Goal: Information Seeking & Learning: Find specific fact

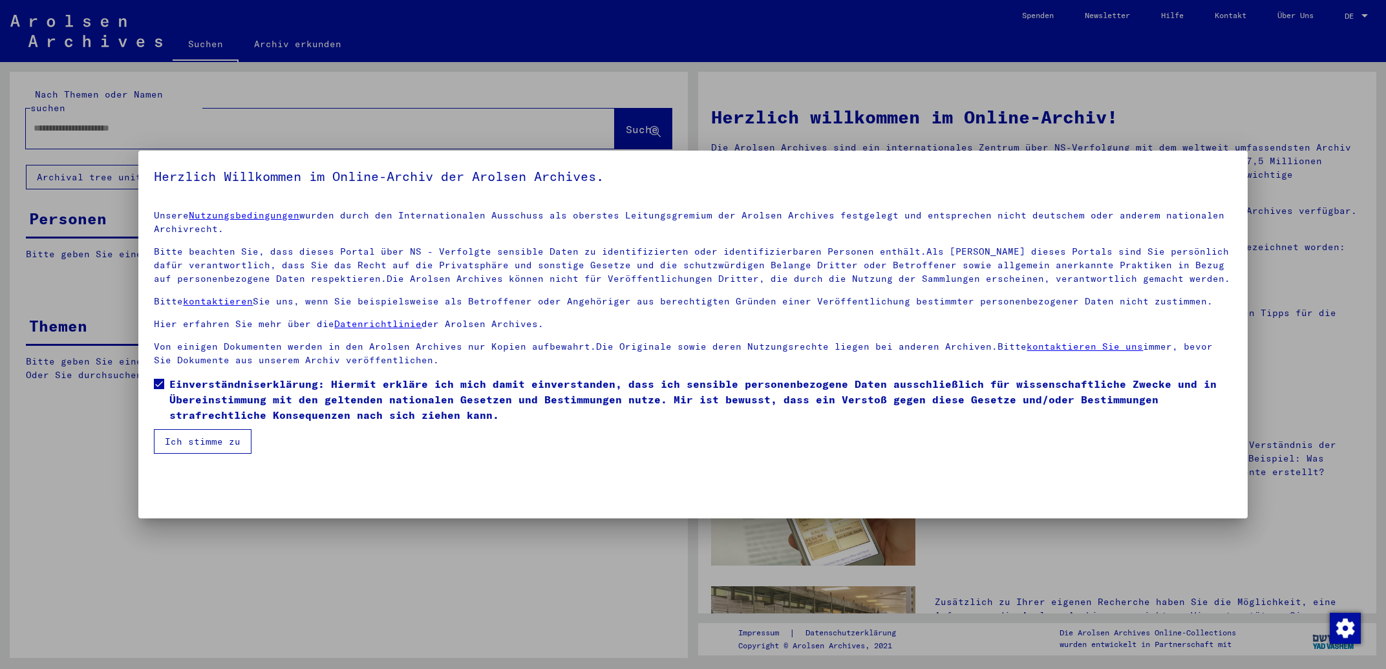
click at [203, 428] on mat-checkbox "Einverständniserklärung: Hiermit erkläre ich mich damit einverstanden, dass ich…" at bounding box center [693, 402] width 1078 height 53
click at [204, 438] on button "Ich stimme zu" at bounding box center [203, 441] width 98 height 25
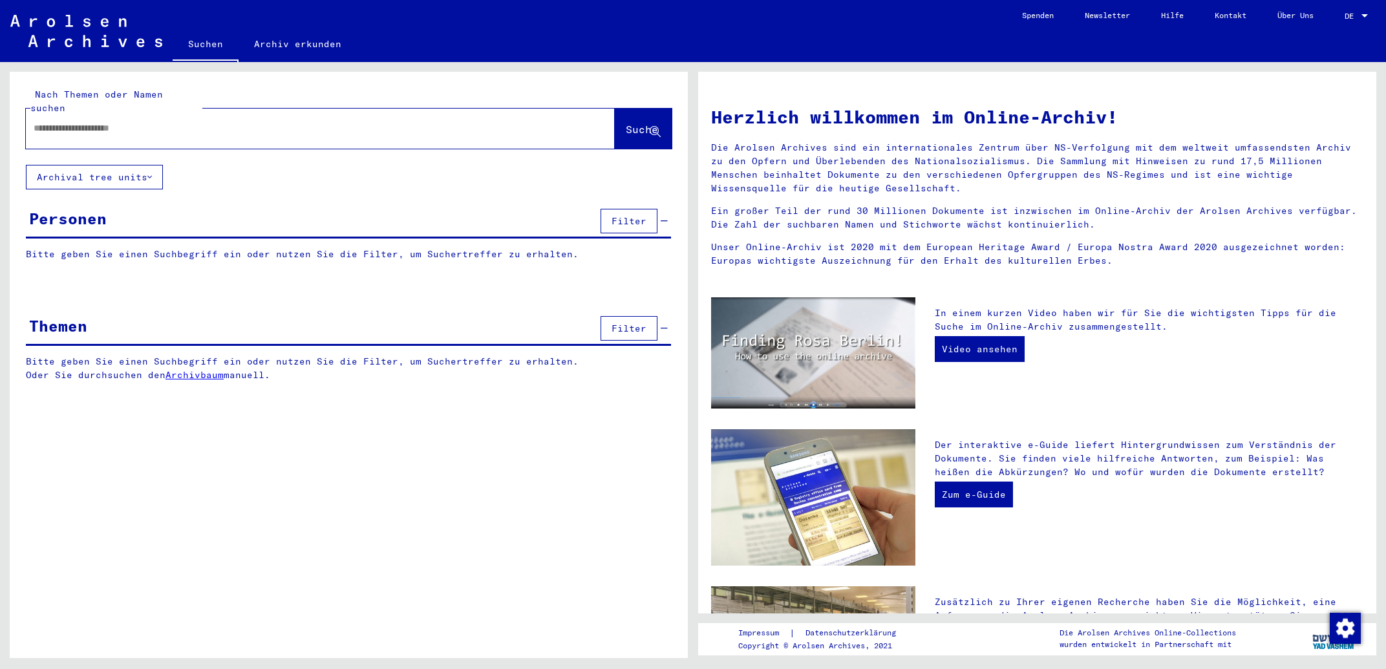
click at [214, 122] on input "text" at bounding box center [305, 129] width 543 height 14
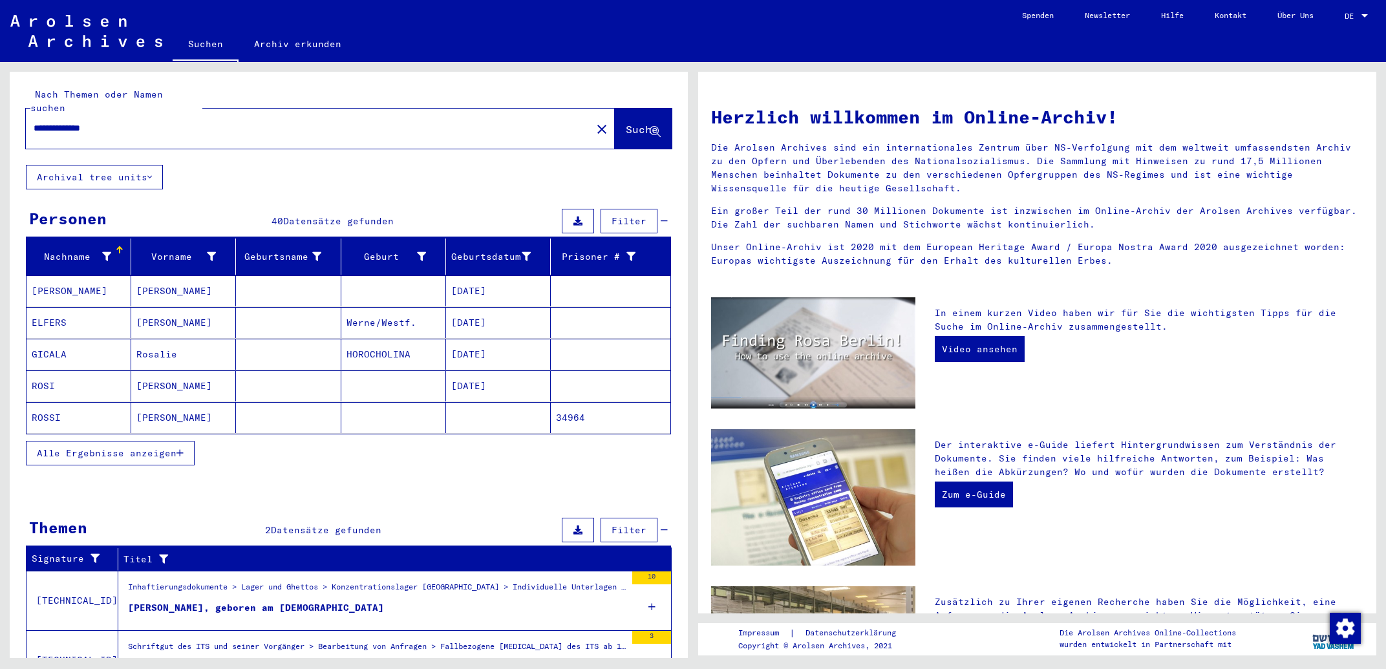
click at [158, 451] on button "Alle Ergebnisse anzeigen" at bounding box center [110, 453] width 169 height 25
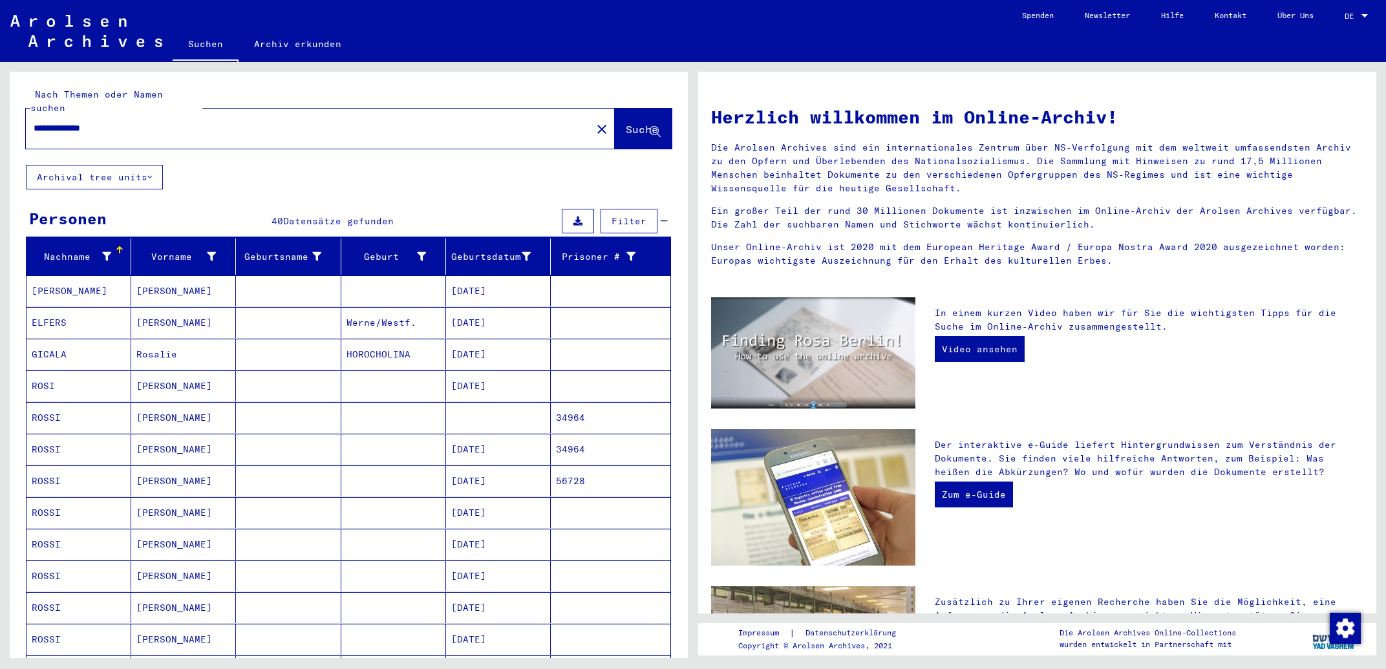
click at [535, 466] on mat-cell "[DATE]" at bounding box center [498, 481] width 105 height 31
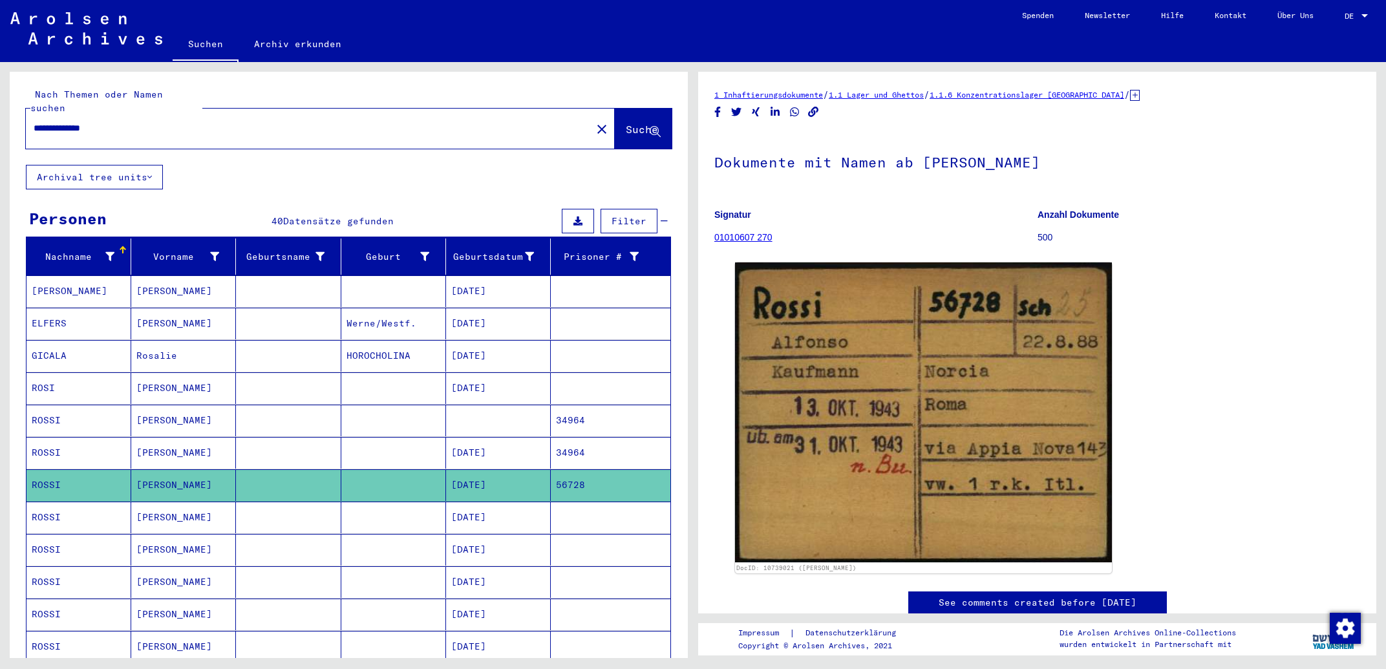
click at [522, 445] on mat-cell "[DATE]" at bounding box center [498, 453] width 105 height 32
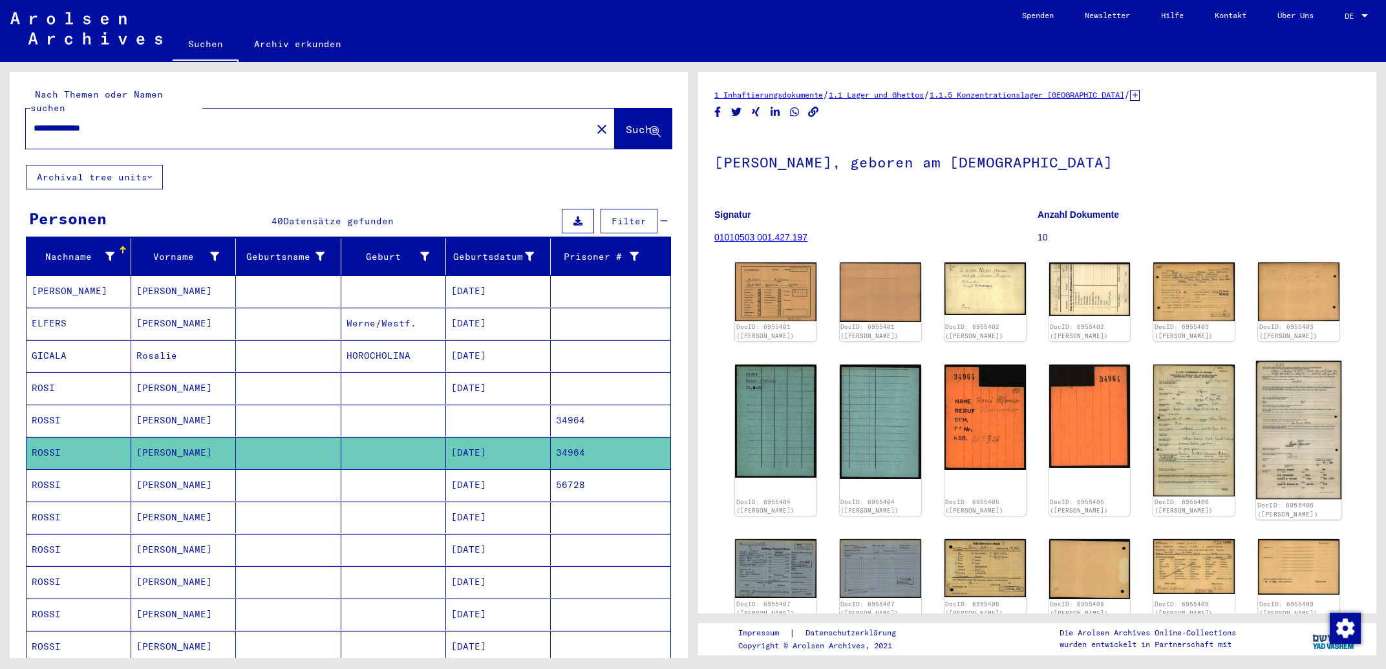
click at [1285, 423] on img at bounding box center [1298, 430] width 85 height 138
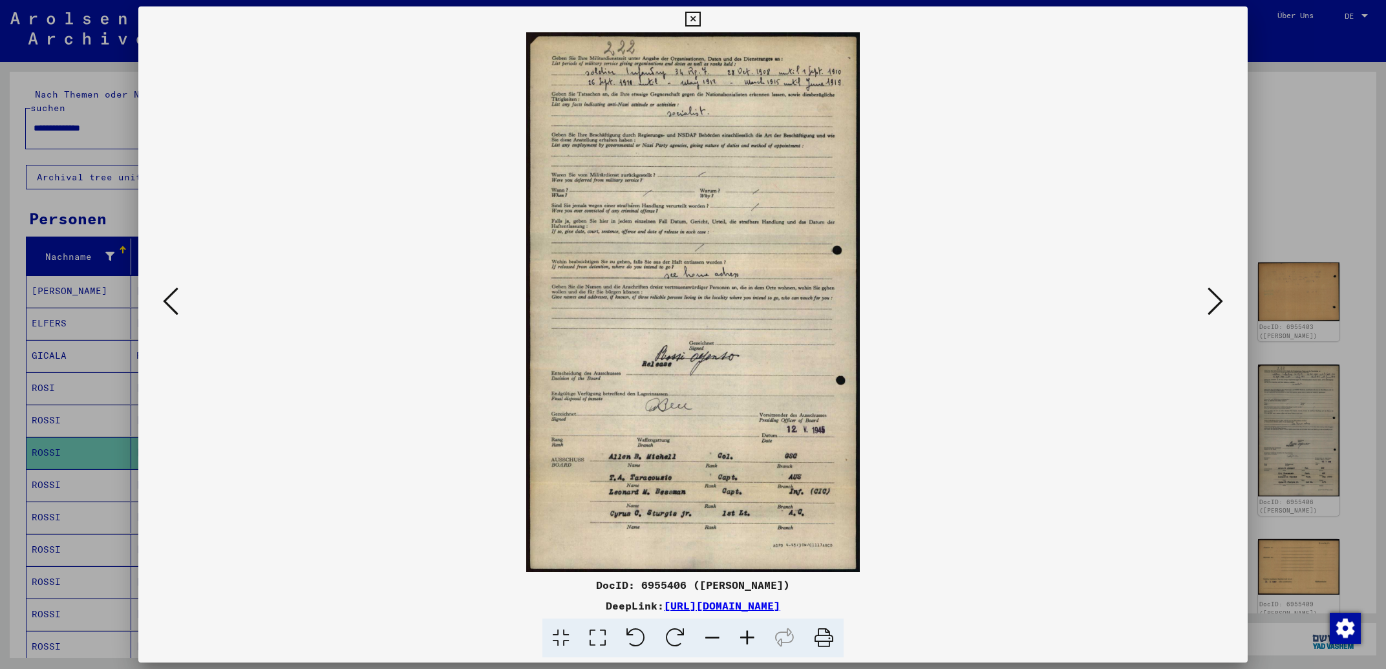
click at [177, 297] on icon at bounding box center [171, 301] width 16 height 31
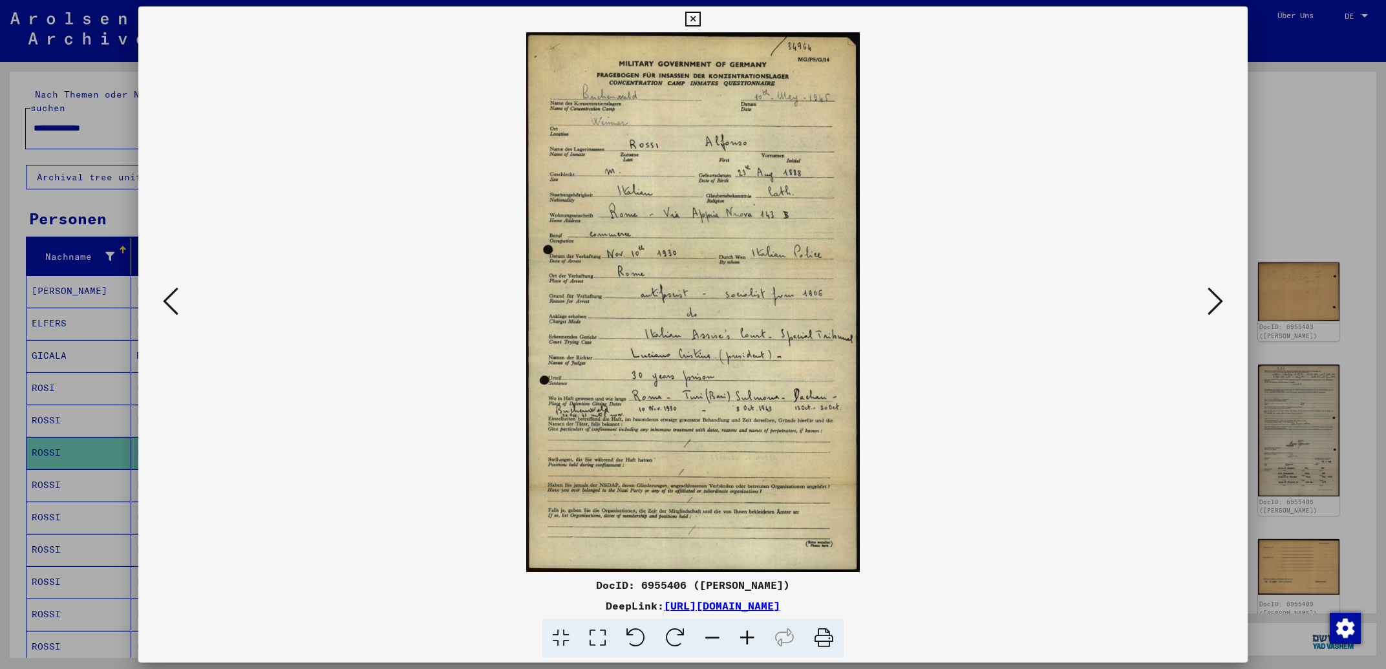
click at [700, 23] on icon at bounding box center [692, 20] width 15 height 16
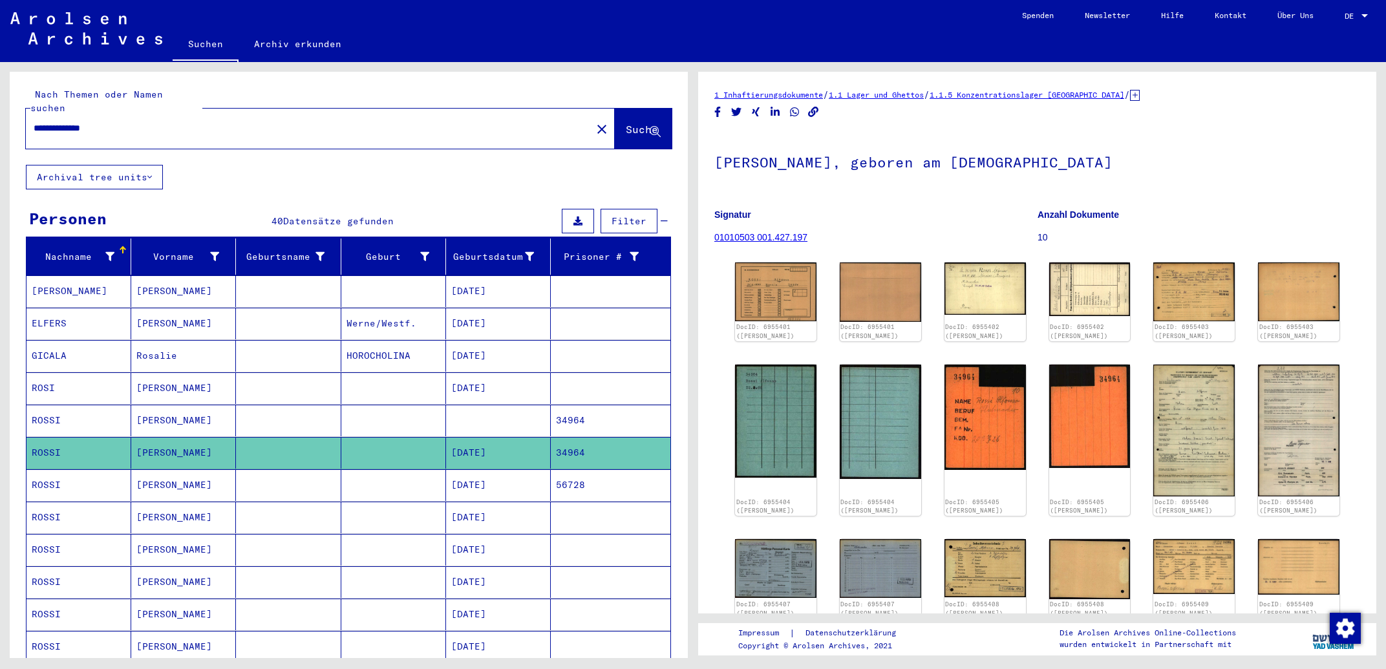
drag, startPoint x: 122, startPoint y: 114, endPoint x: 0, endPoint y: 114, distance: 121.6
click at [34, 122] on input "**********" at bounding box center [309, 129] width 550 height 14
paste input "text"
type input "********"
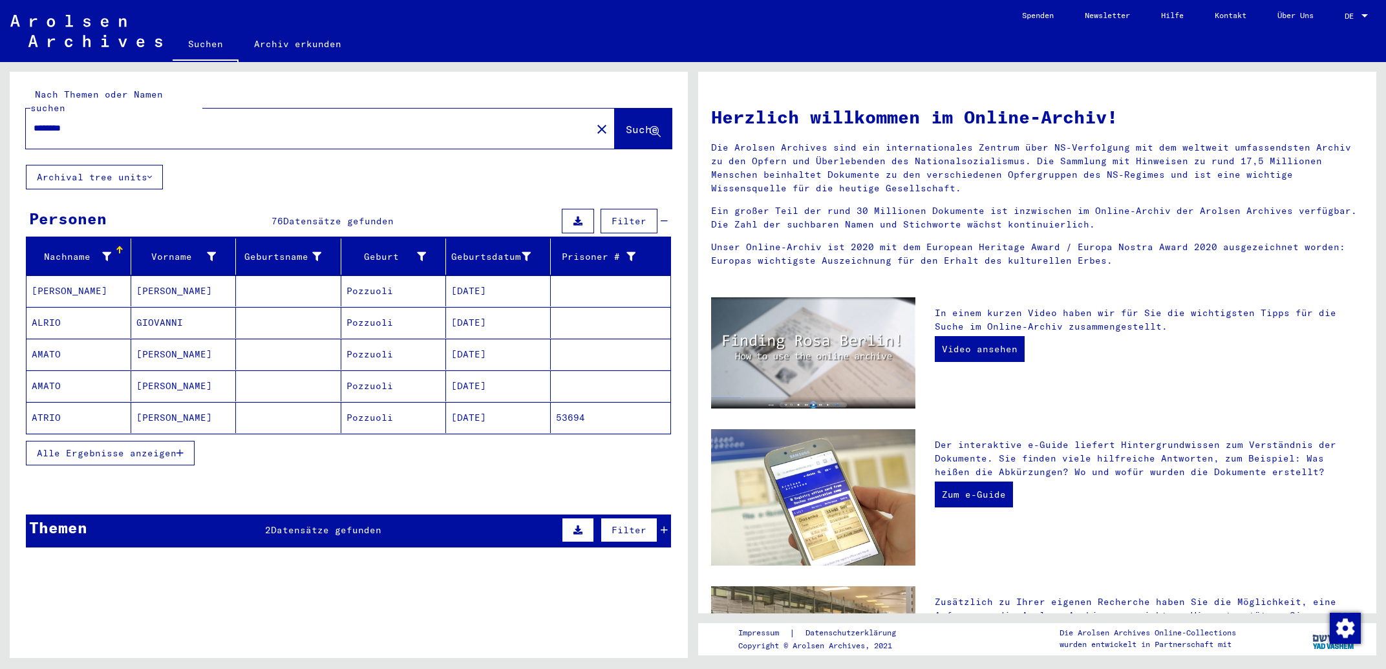
click at [50, 413] on mat-cell "ATRIO" at bounding box center [79, 417] width 105 height 31
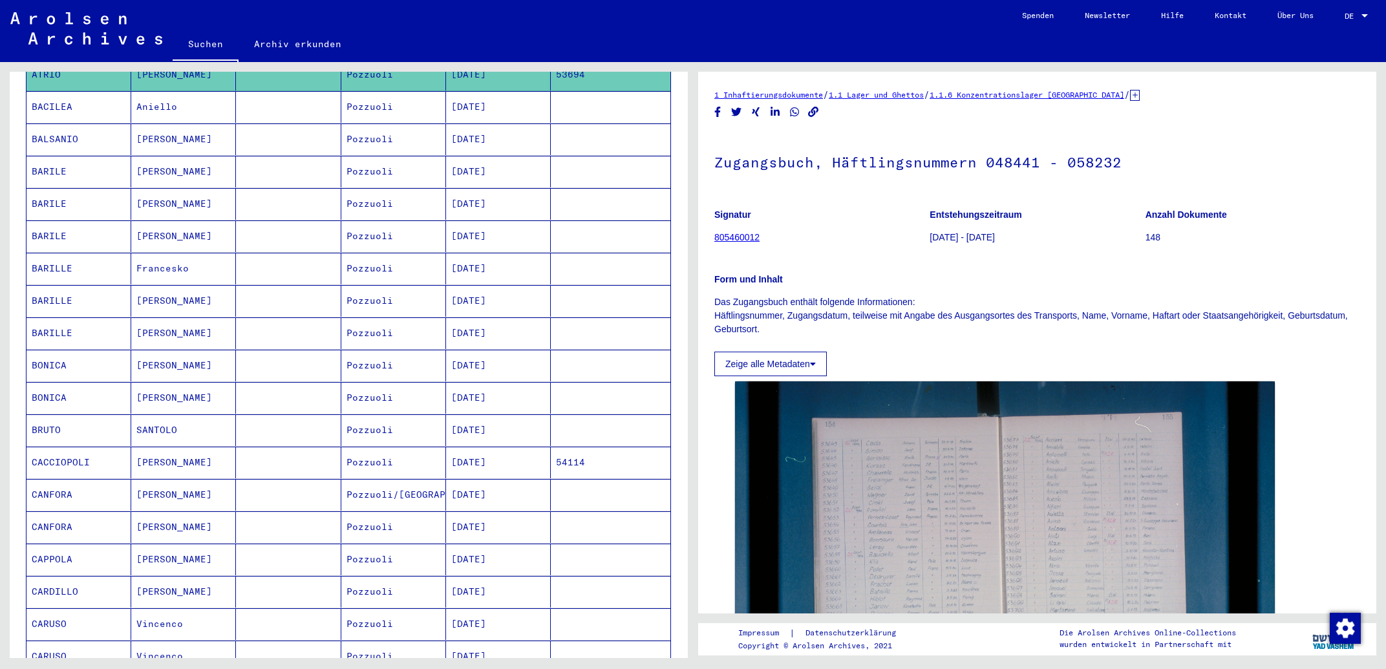
scroll to position [347, 0]
click at [482, 452] on mat-cell "[DATE]" at bounding box center [498, 462] width 105 height 32
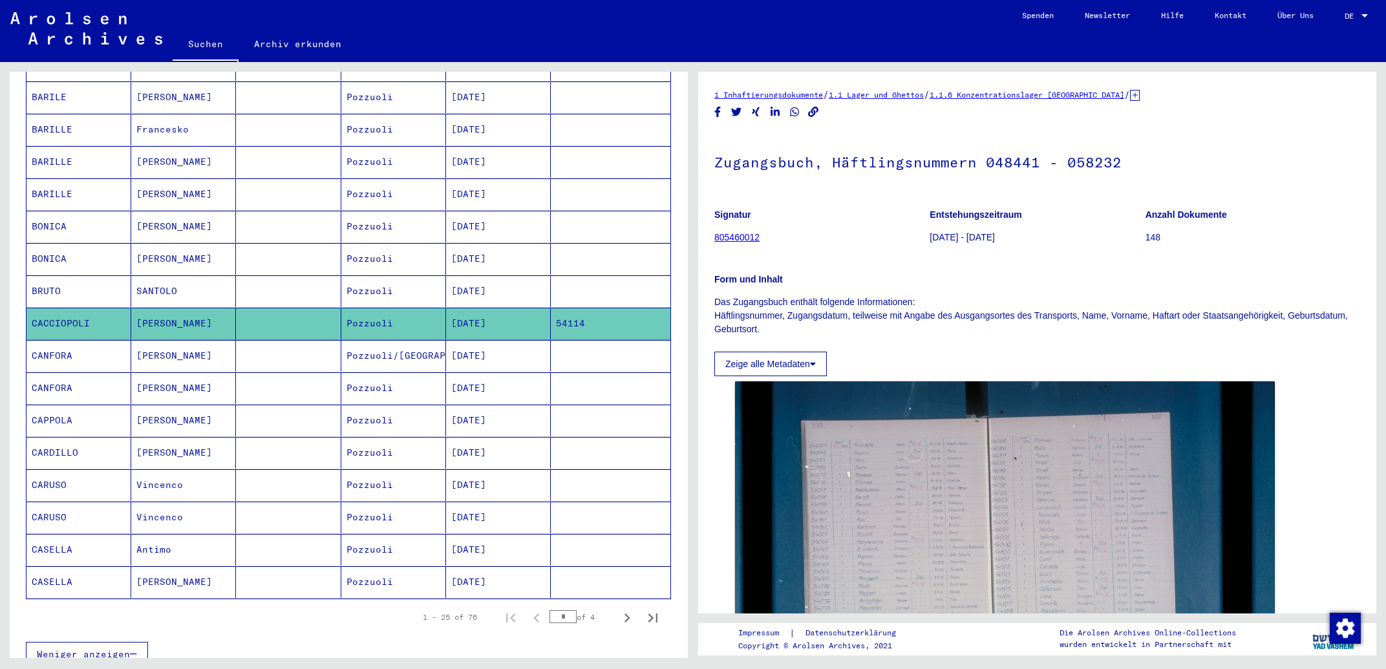
scroll to position [555, 0]
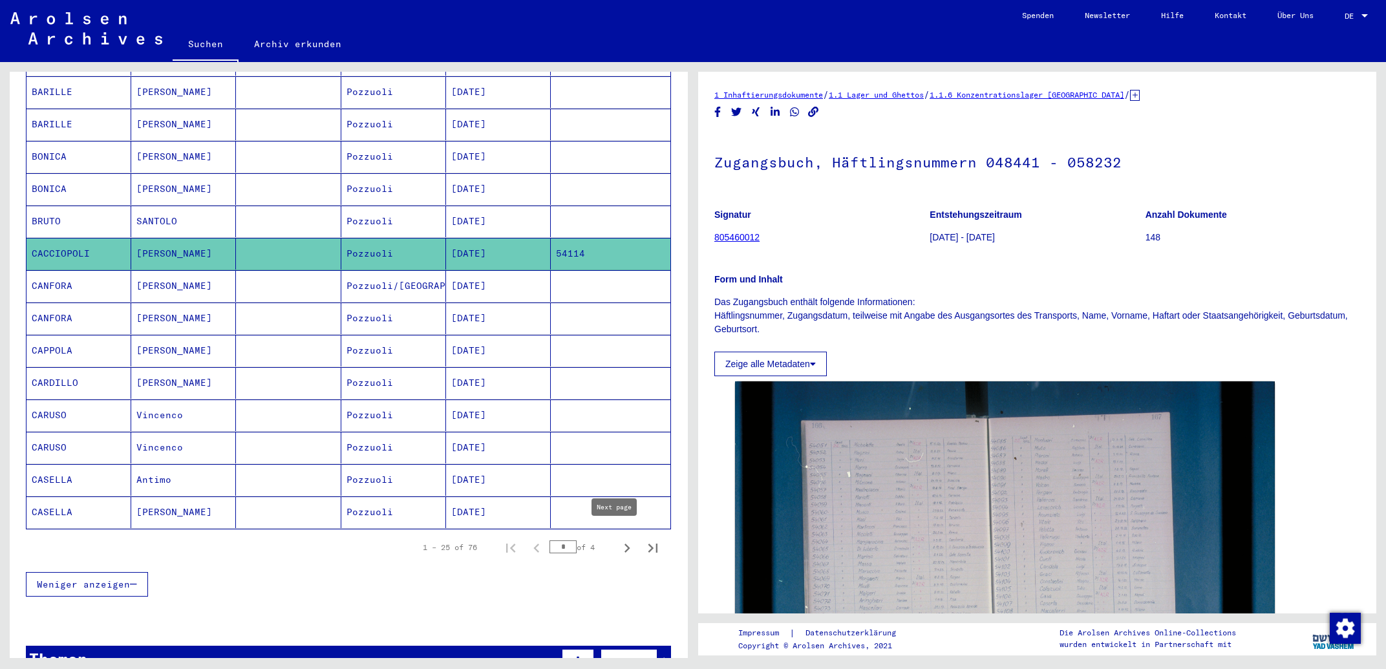
click at [625, 544] on icon "Next page" at bounding box center [628, 548] width 6 height 9
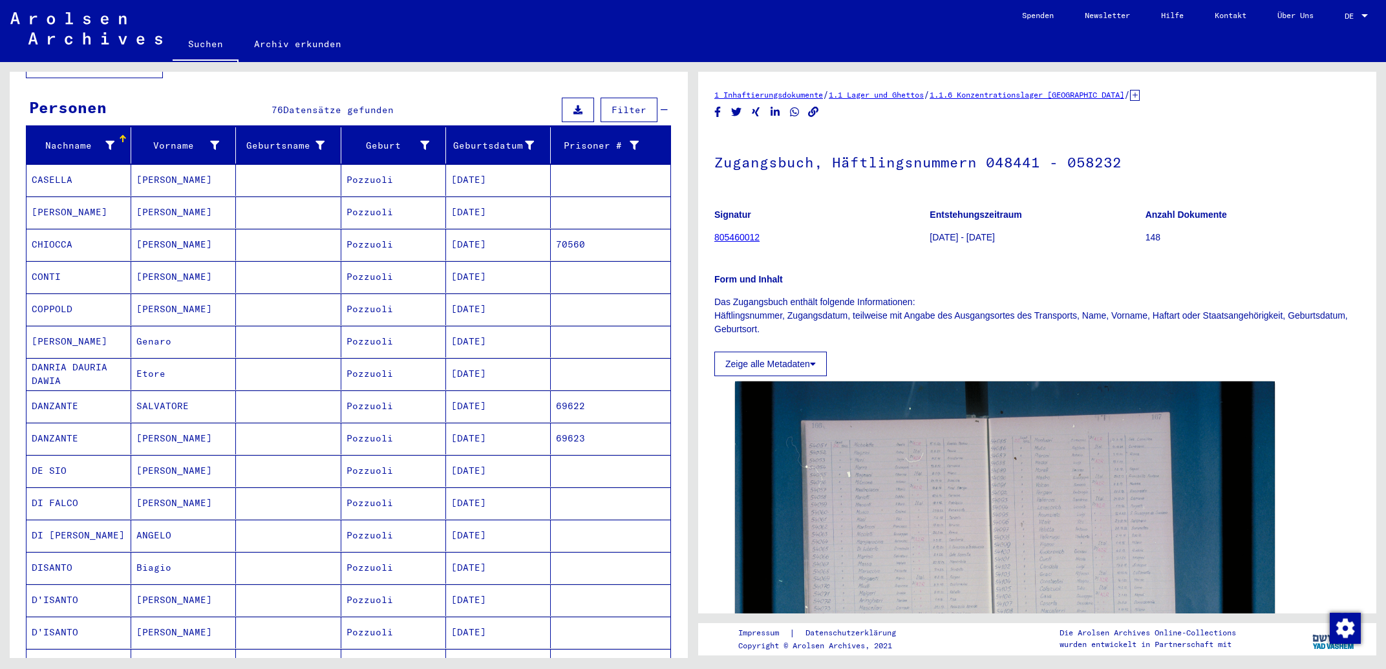
scroll to position [0, 0]
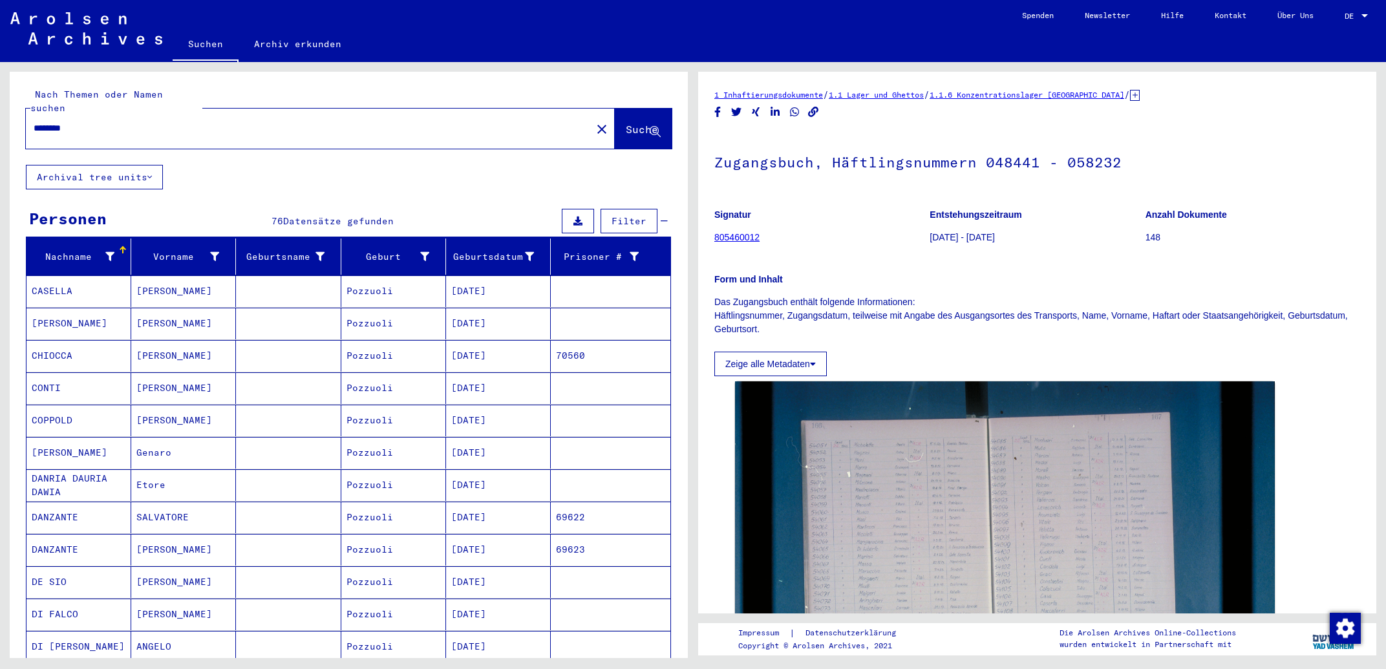
click at [476, 340] on mat-cell "[DATE]" at bounding box center [498, 356] width 105 height 32
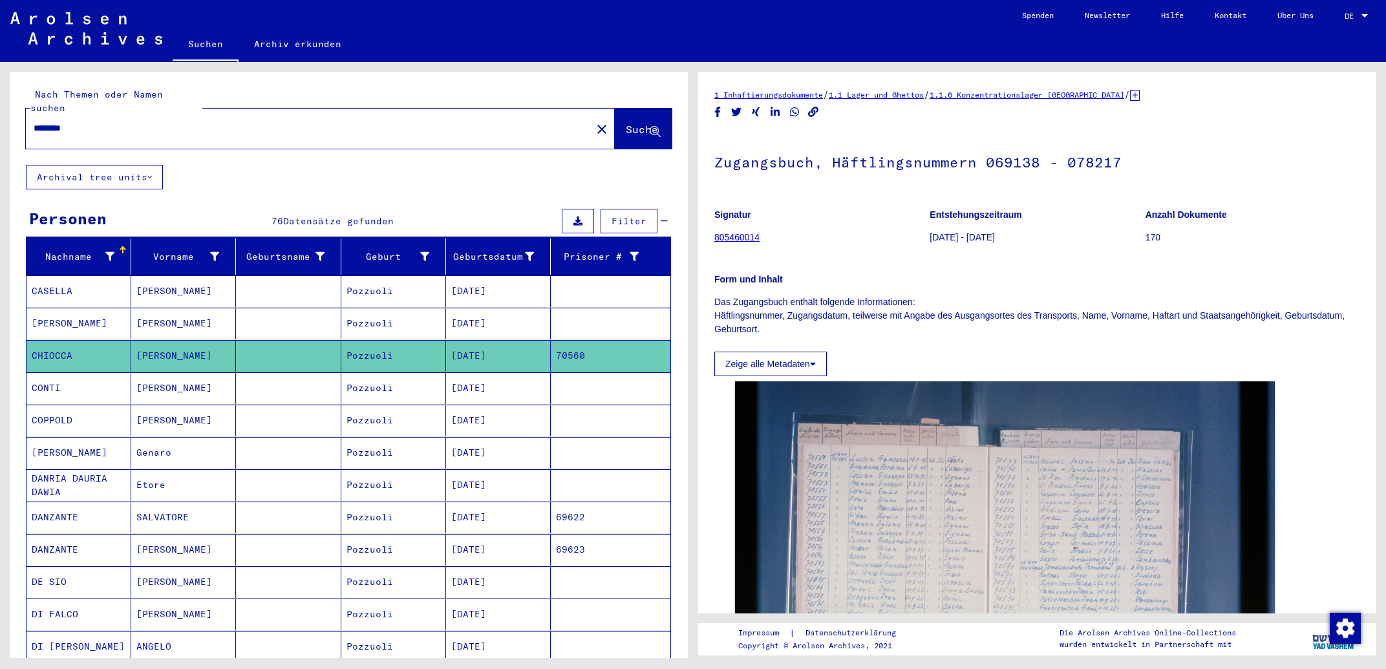
click at [513, 508] on mat-cell "[DATE]" at bounding box center [498, 518] width 105 height 32
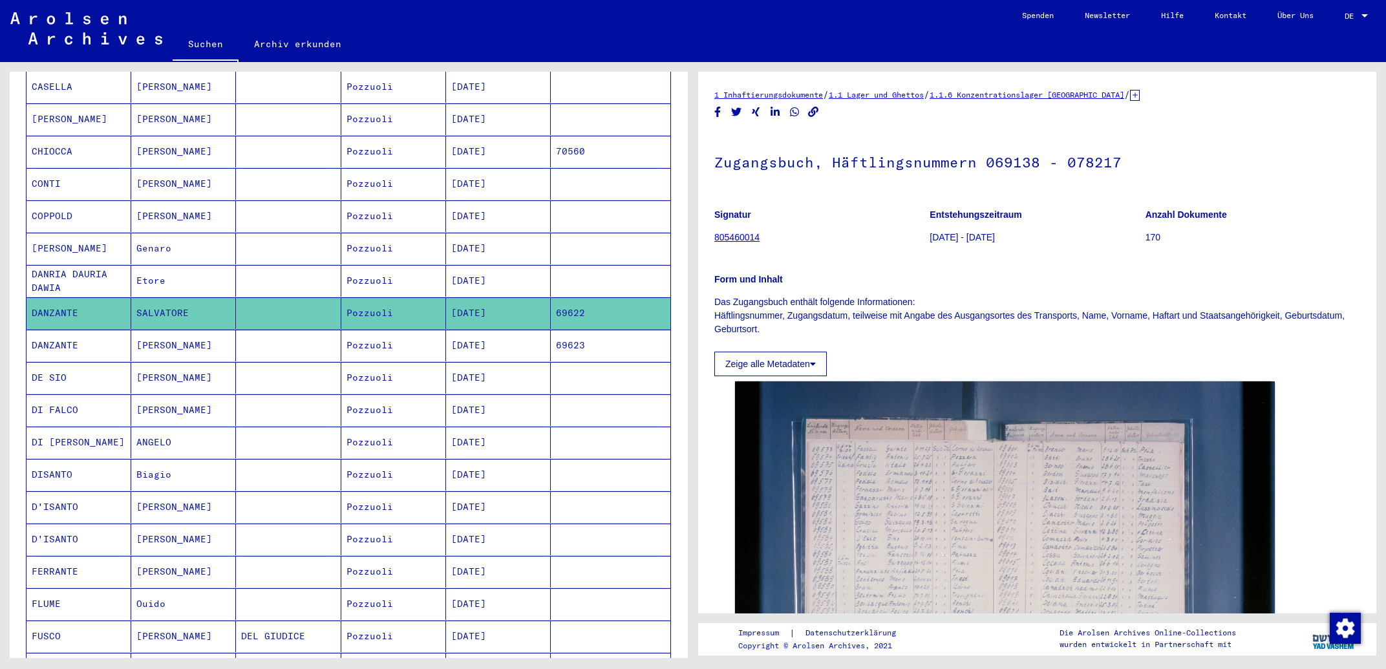
scroll to position [208, 0]
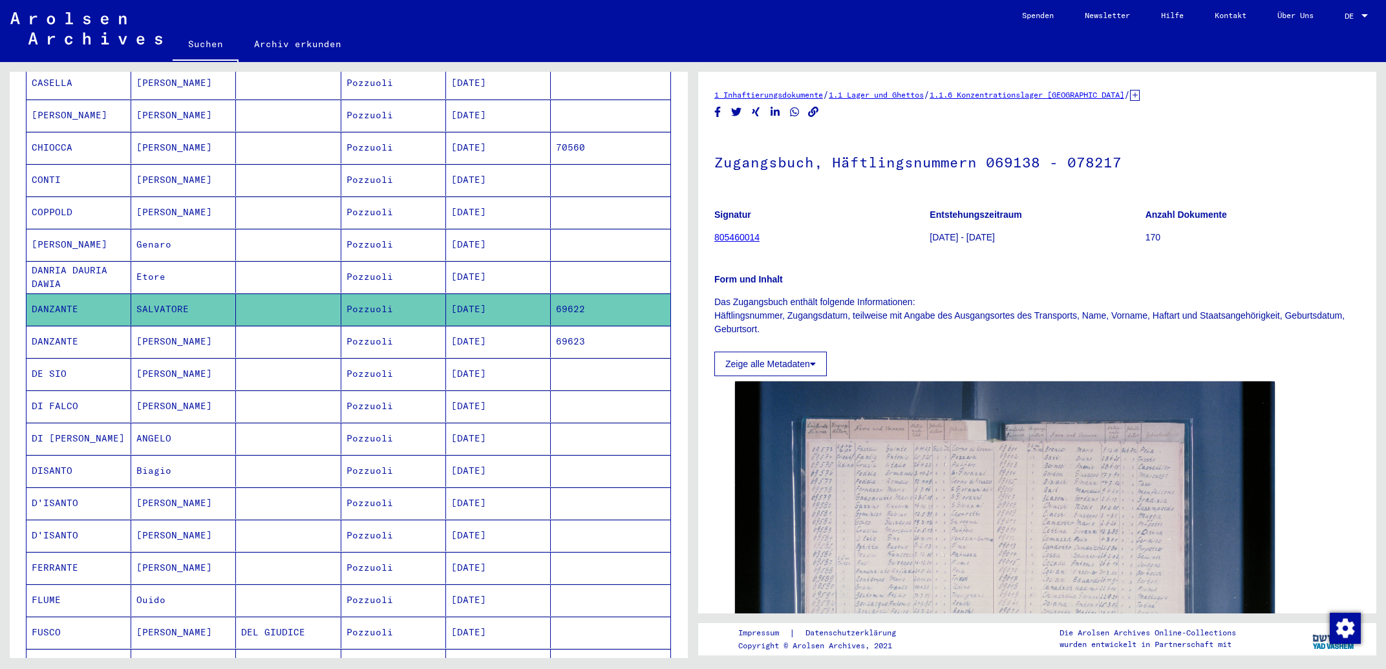
click at [493, 326] on mat-cell "[DATE]" at bounding box center [498, 342] width 105 height 32
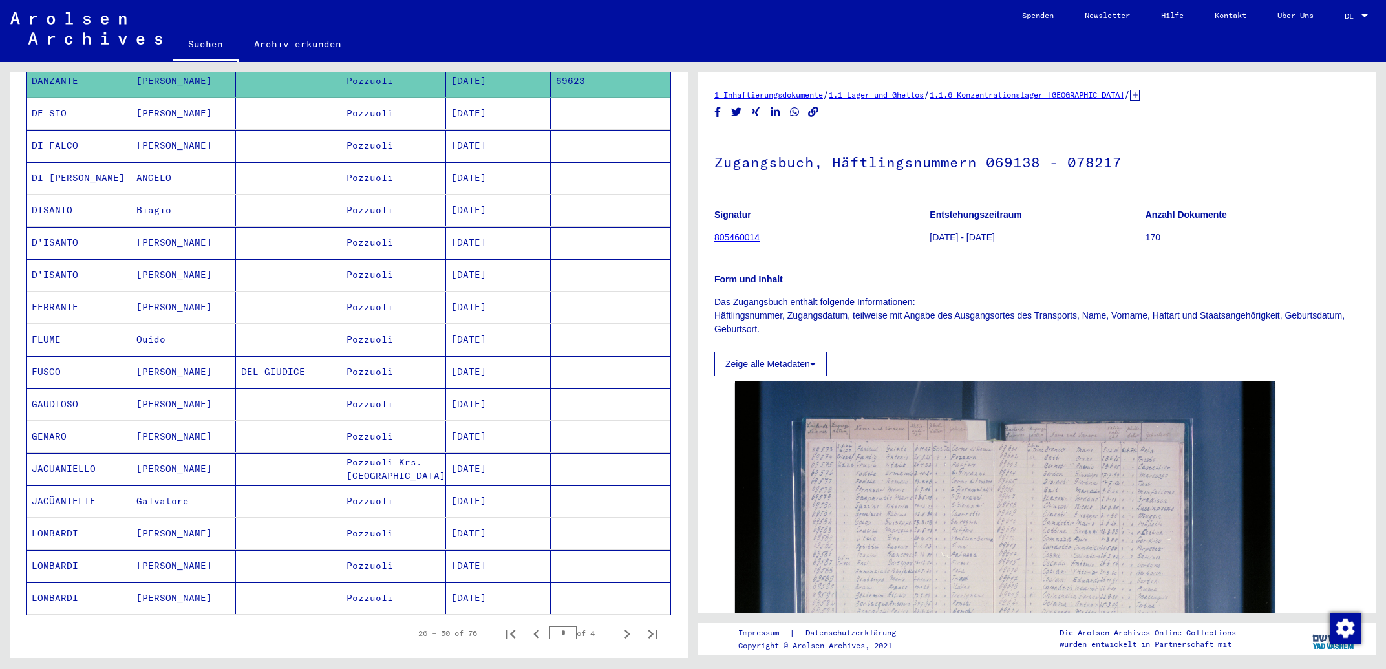
scroll to position [555, 0]
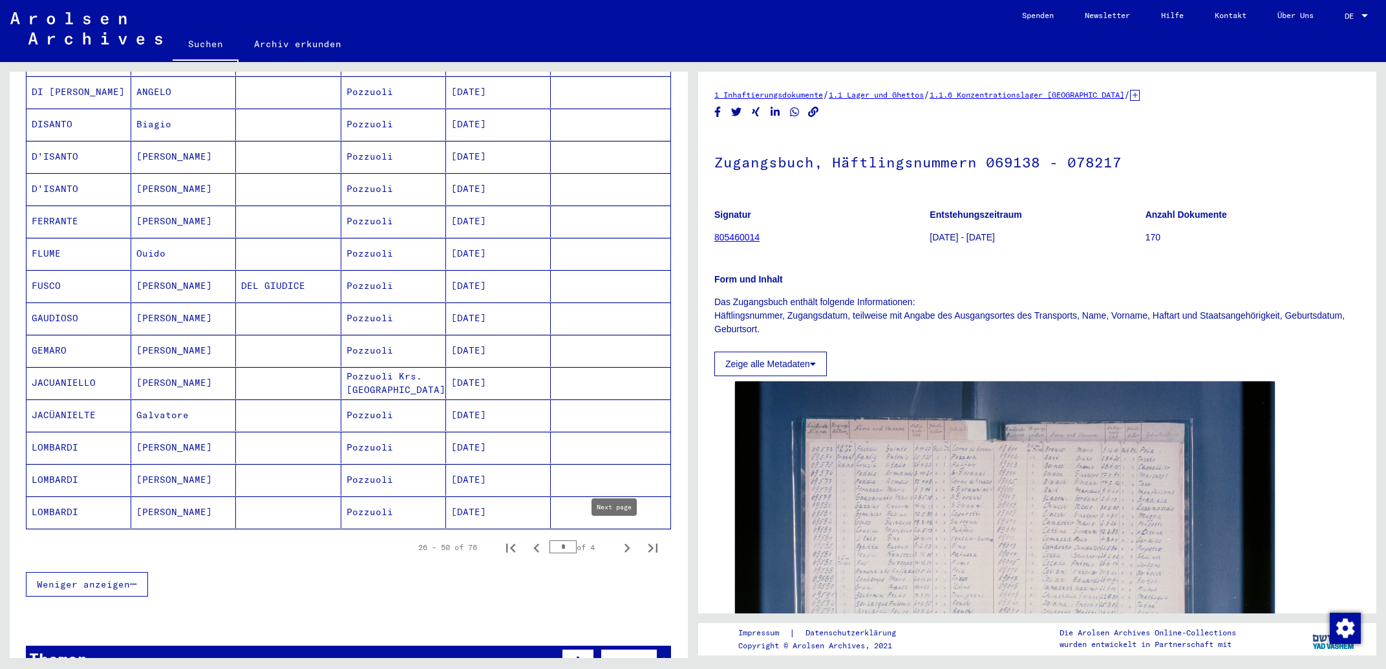
click at [618, 539] on icon "Next page" at bounding box center [627, 548] width 18 height 18
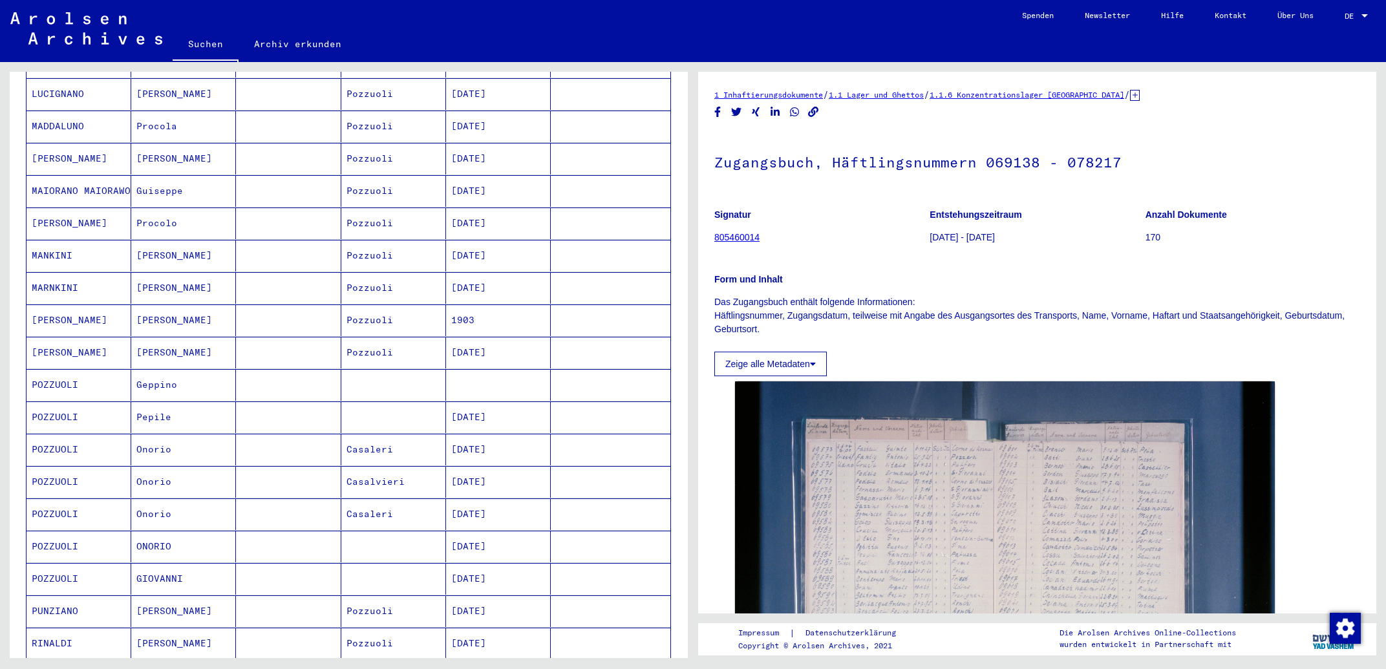
scroll to position [347, 0]
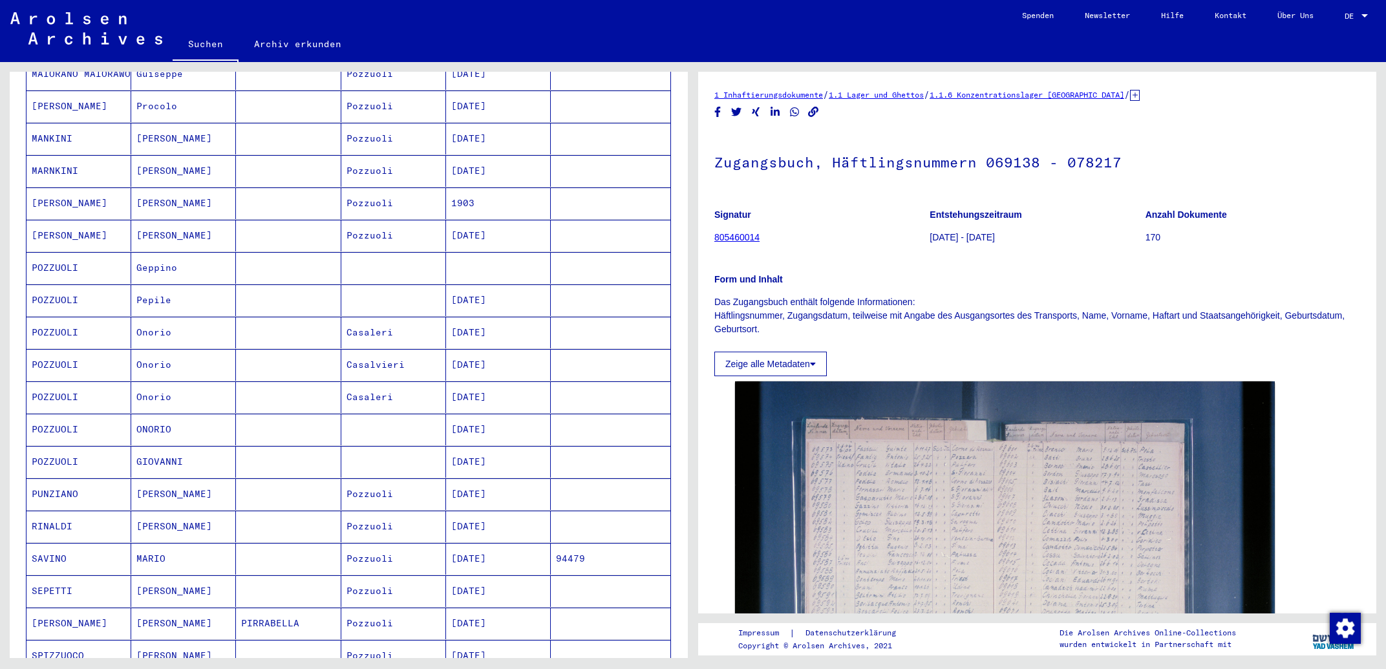
click at [500, 545] on mat-cell "[DATE]" at bounding box center [498, 559] width 105 height 32
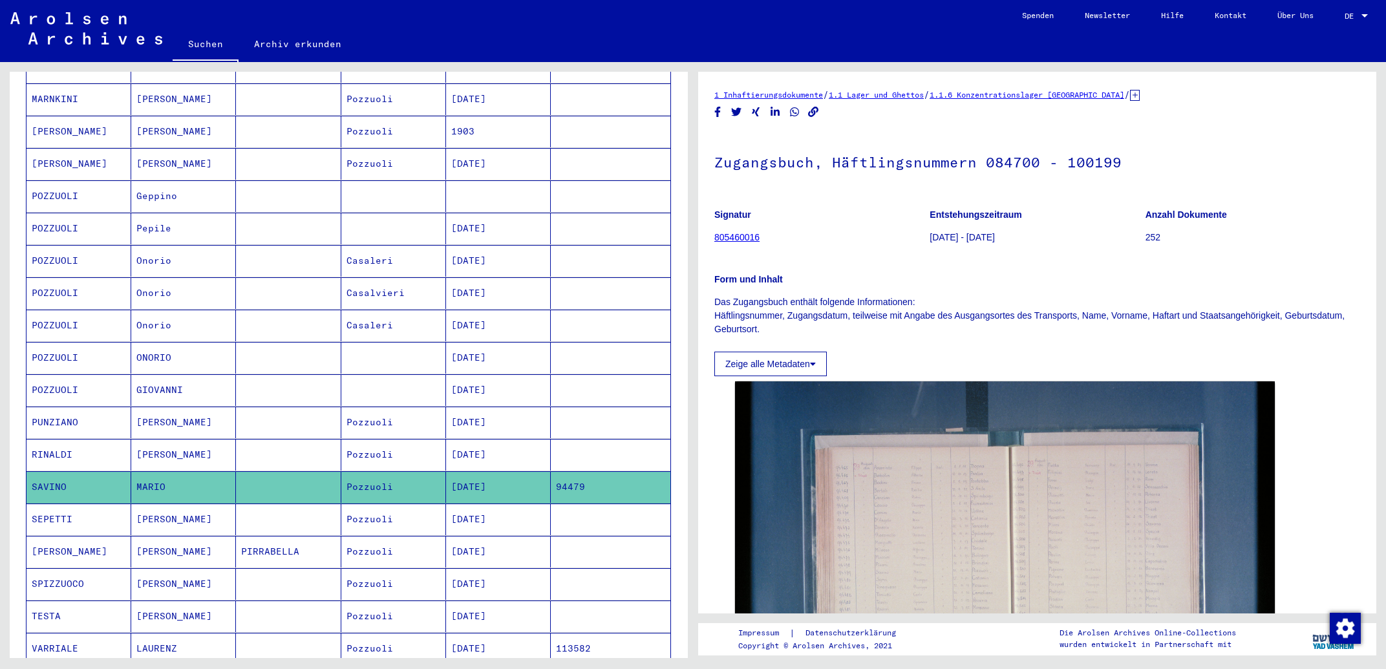
scroll to position [555, 0]
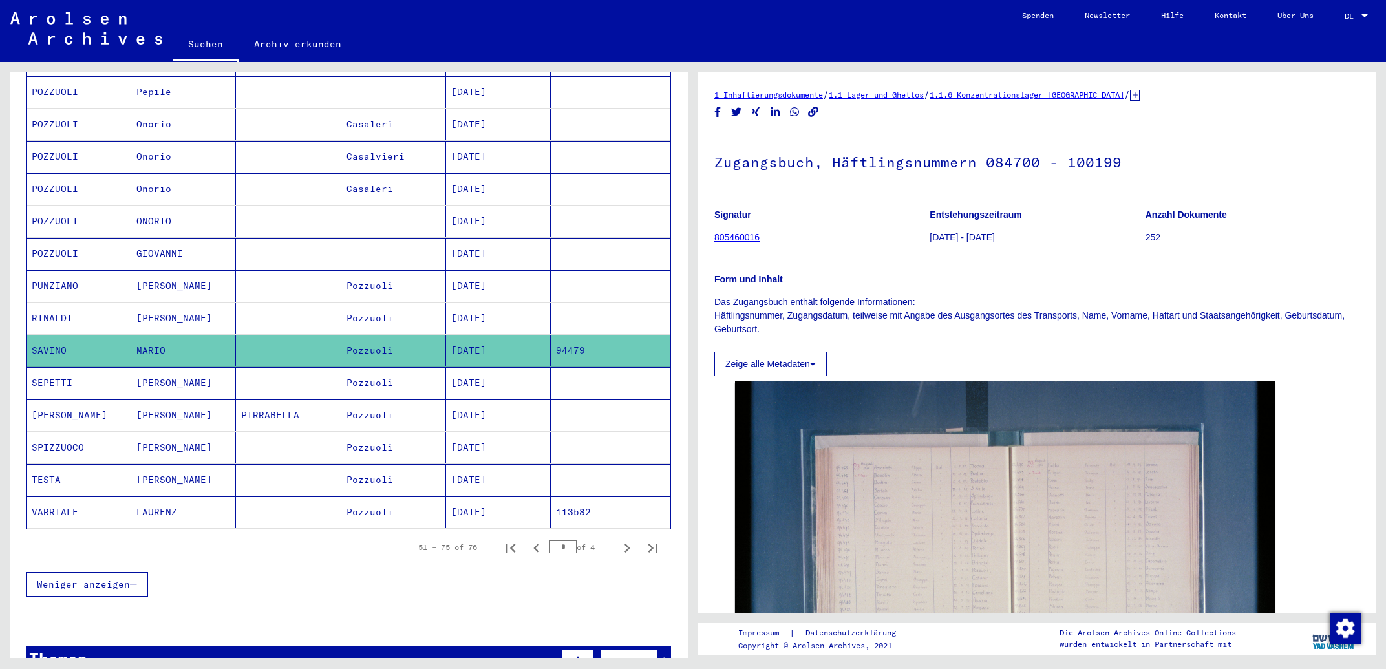
click at [504, 497] on mat-cell "[DATE]" at bounding box center [498, 513] width 105 height 32
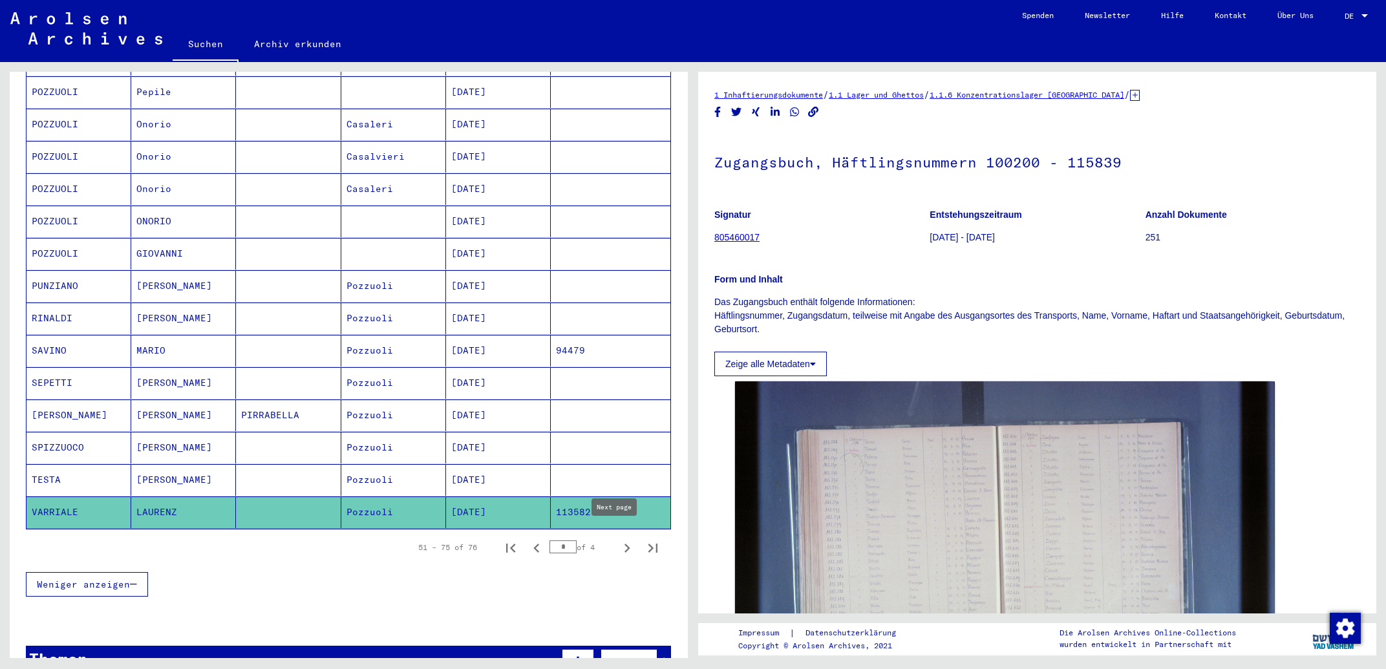
click at [618, 539] on icon "Next page" at bounding box center [627, 548] width 18 height 18
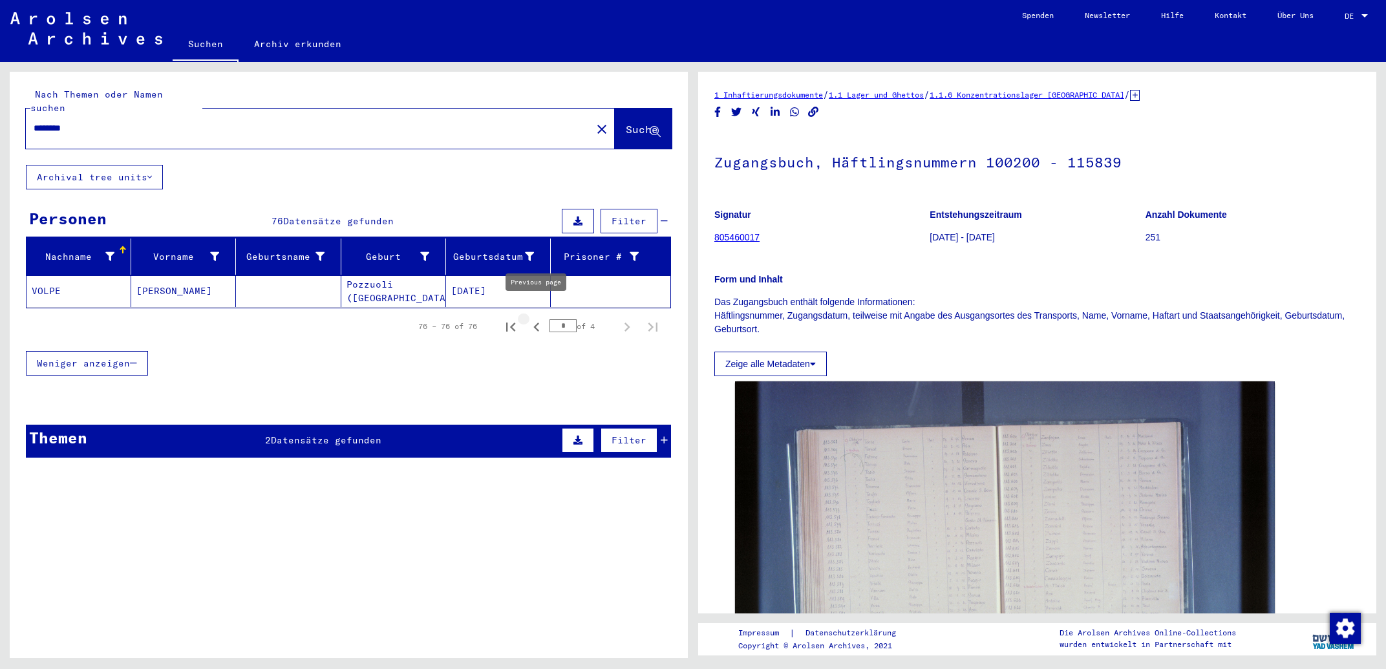
click at [533, 318] on icon "Previous page" at bounding box center [537, 327] width 18 height 18
type input "*"
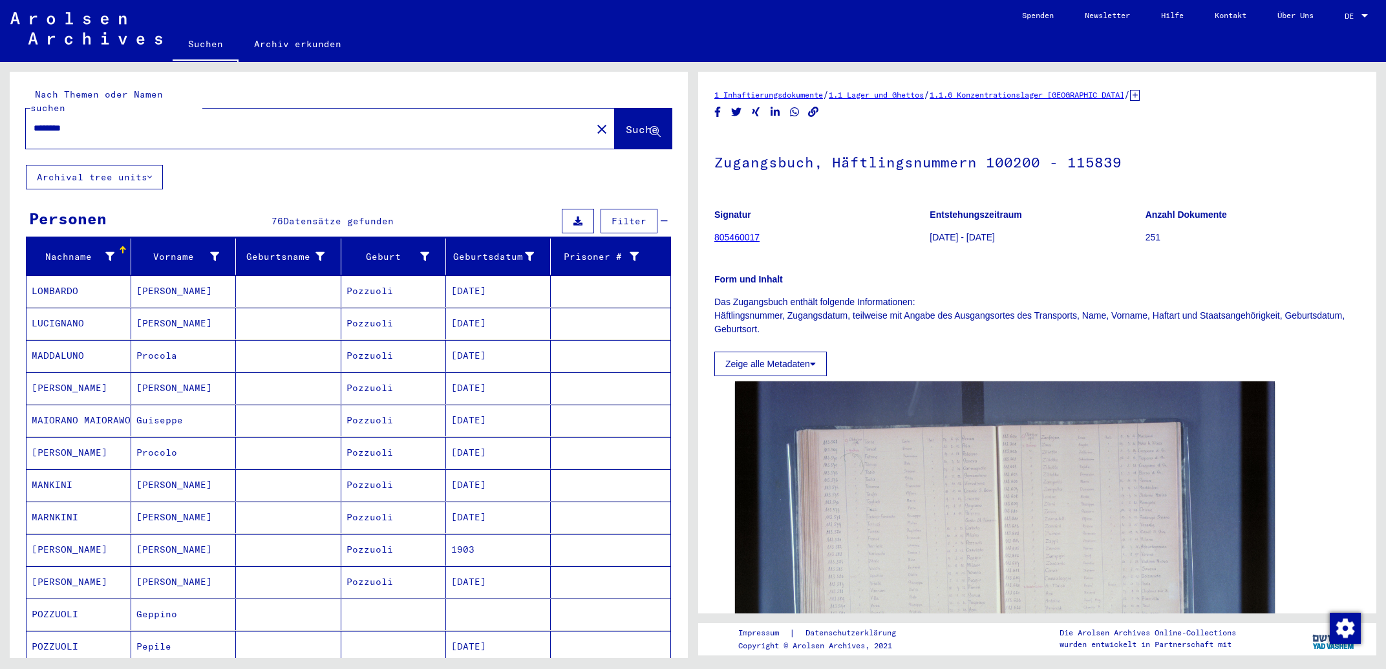
drag, startPoint x: 297, startPoint y: 119, endPoint x: 0, endPoint y: 109, distance: 297.0
click at [34, 122] on input "********" at bounding box center [309, 129] width 550 height 14
type input "**********"
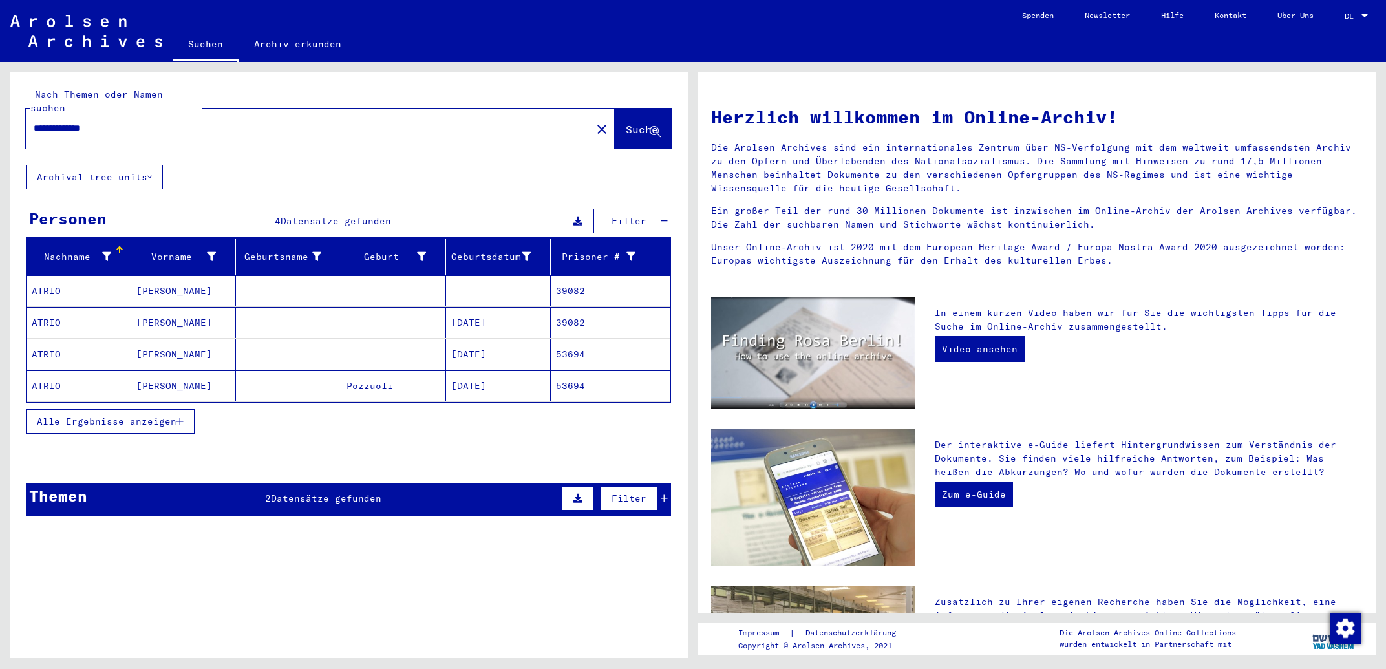
click at [469, 316] on mat-cell "[DATE]" at bounding box center [498, 322] width 105 height 31
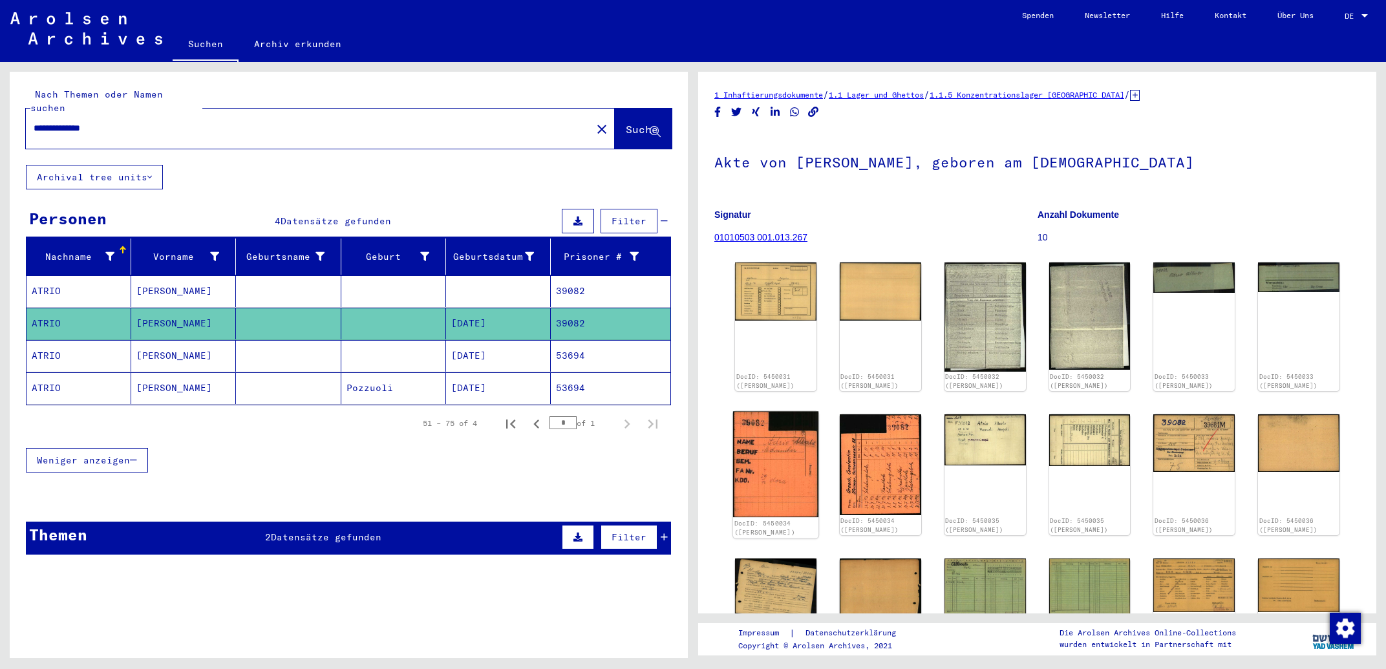
click at [794, 438] on img at bounding box center [775, 464] width 85 height 106
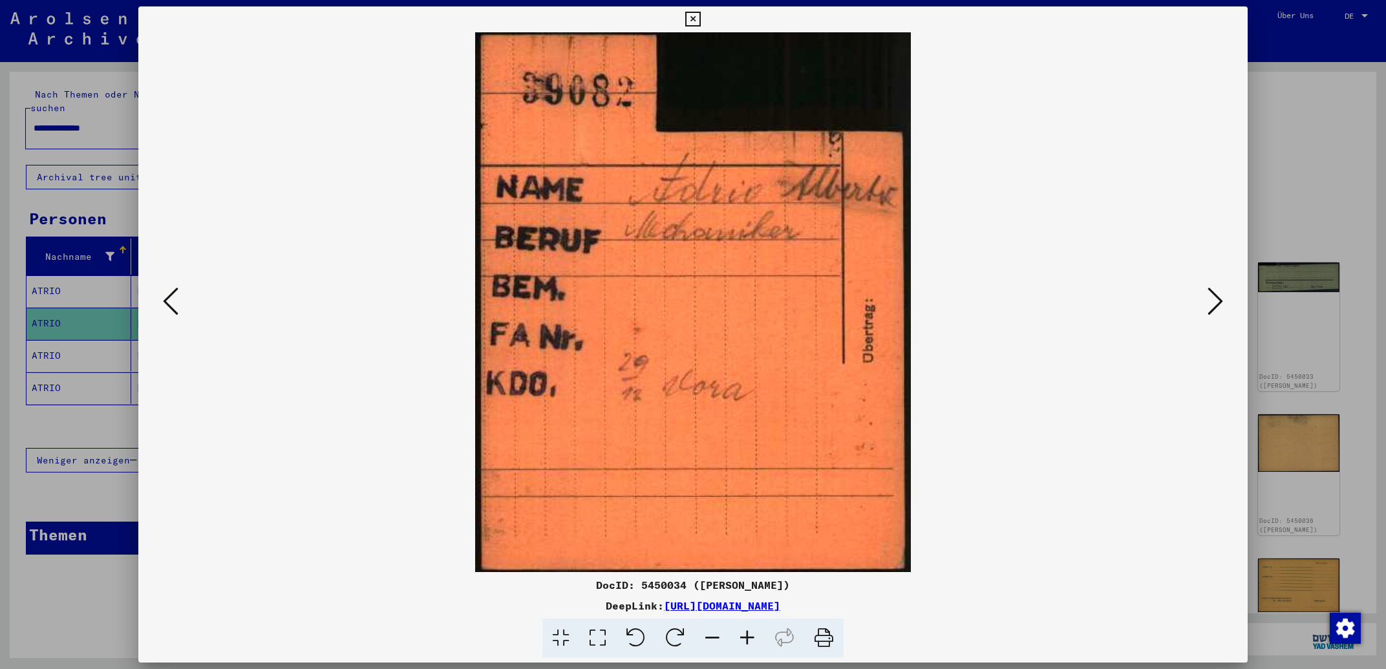
click at [700, 15] on icon at bounding box center [692, 20] width 15 height 16
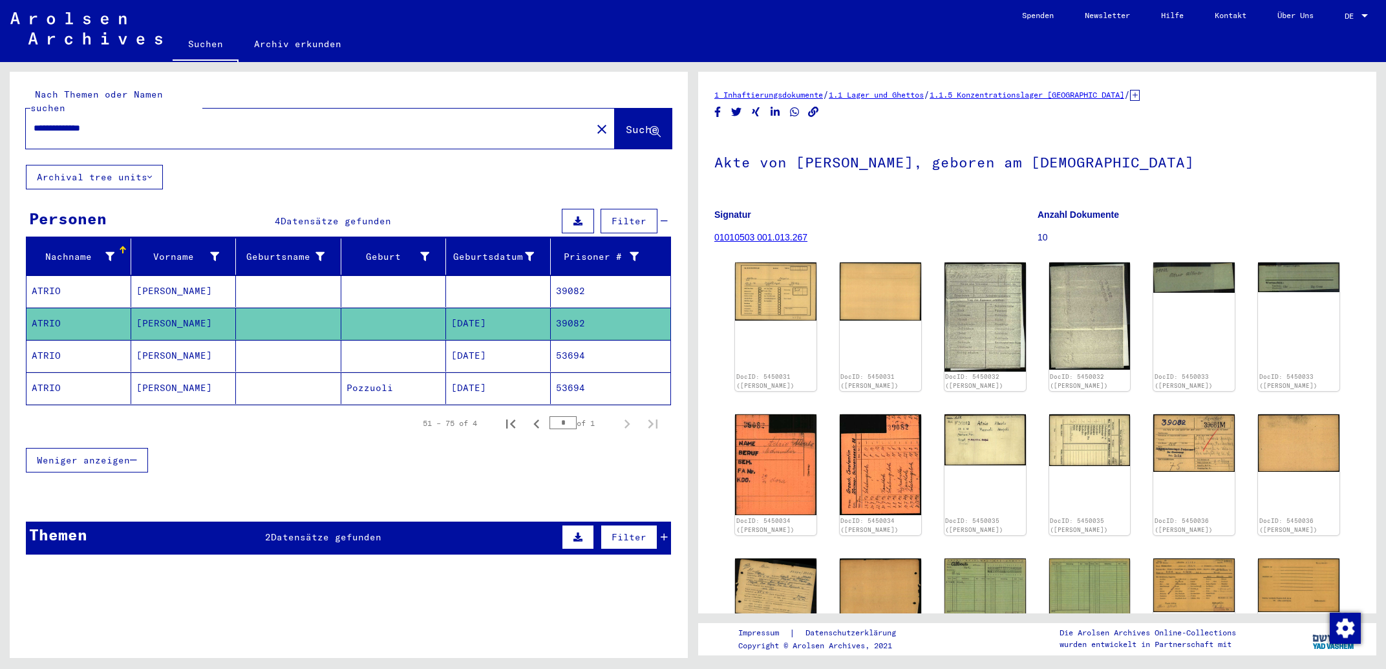
drag, startPoint x: 369, startPoint y: 118, endPoint x: 0, endPoint y: 117, distance: 368.6
click at [34, 122] on input "**********" at bounding box center [309, 129] width 550 height 14
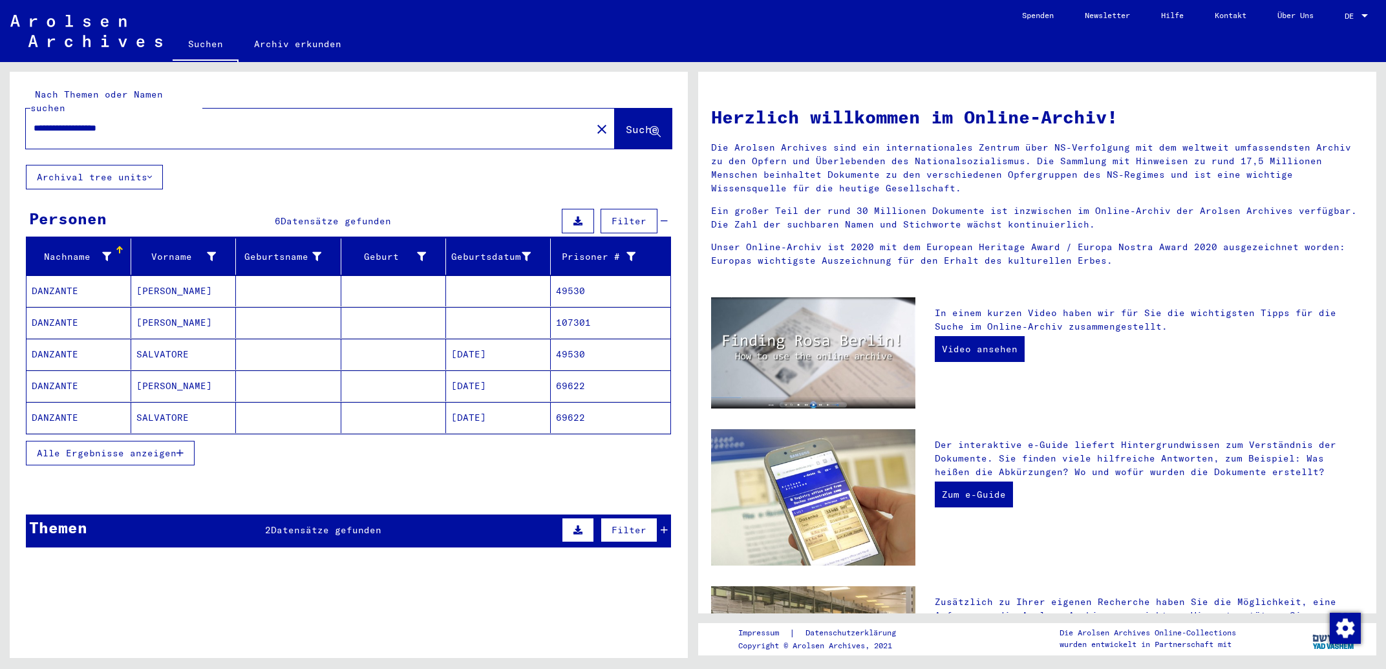
click at [191, 347] on mat-cell "SALVATORE" at bounding box center [183, 354] width 105 height 31
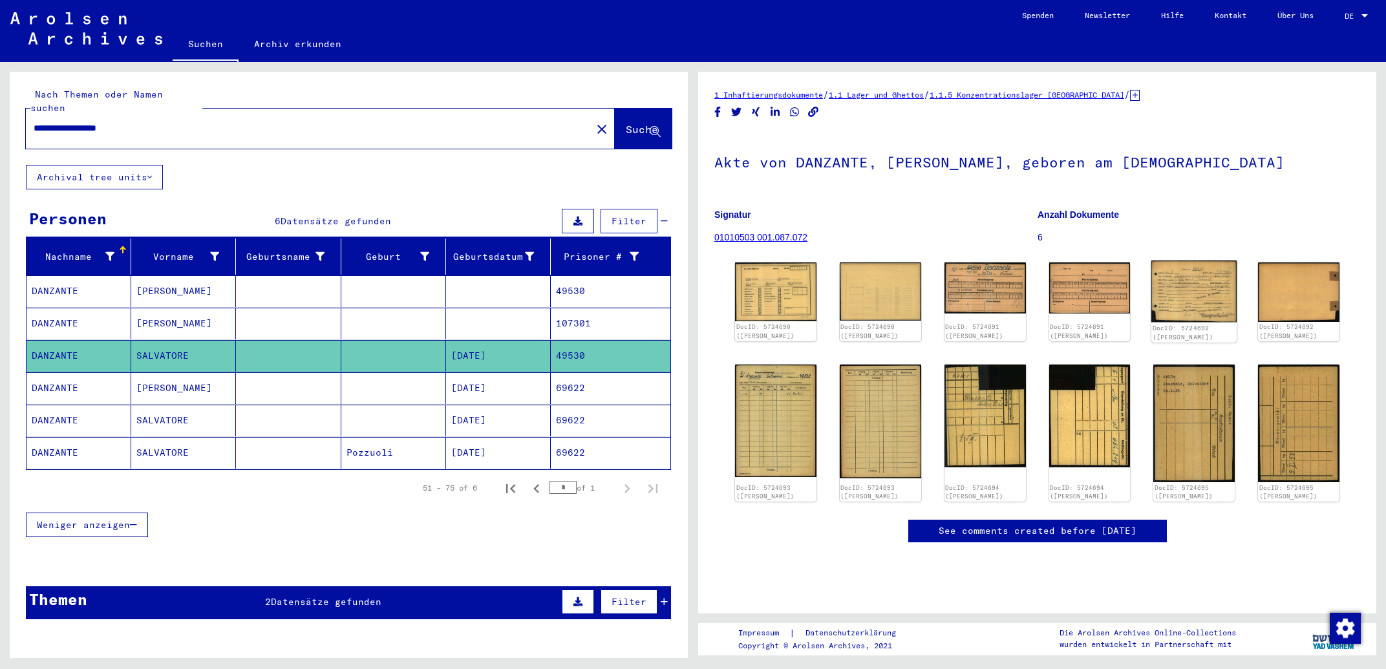
click at [1180, 282] on img at bounding box center [1194, 291] width 85 height 61
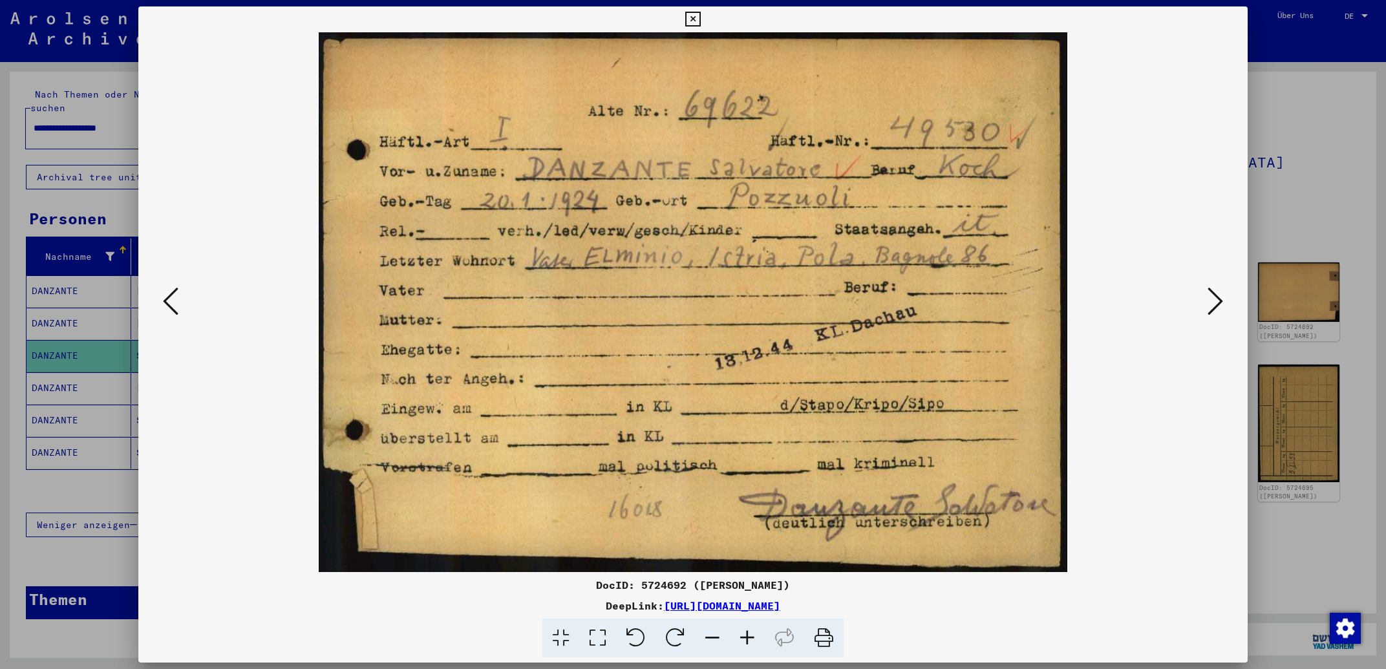
click at [1213, 305] on icon at bounding box center [1216, 301] width 16 height 31
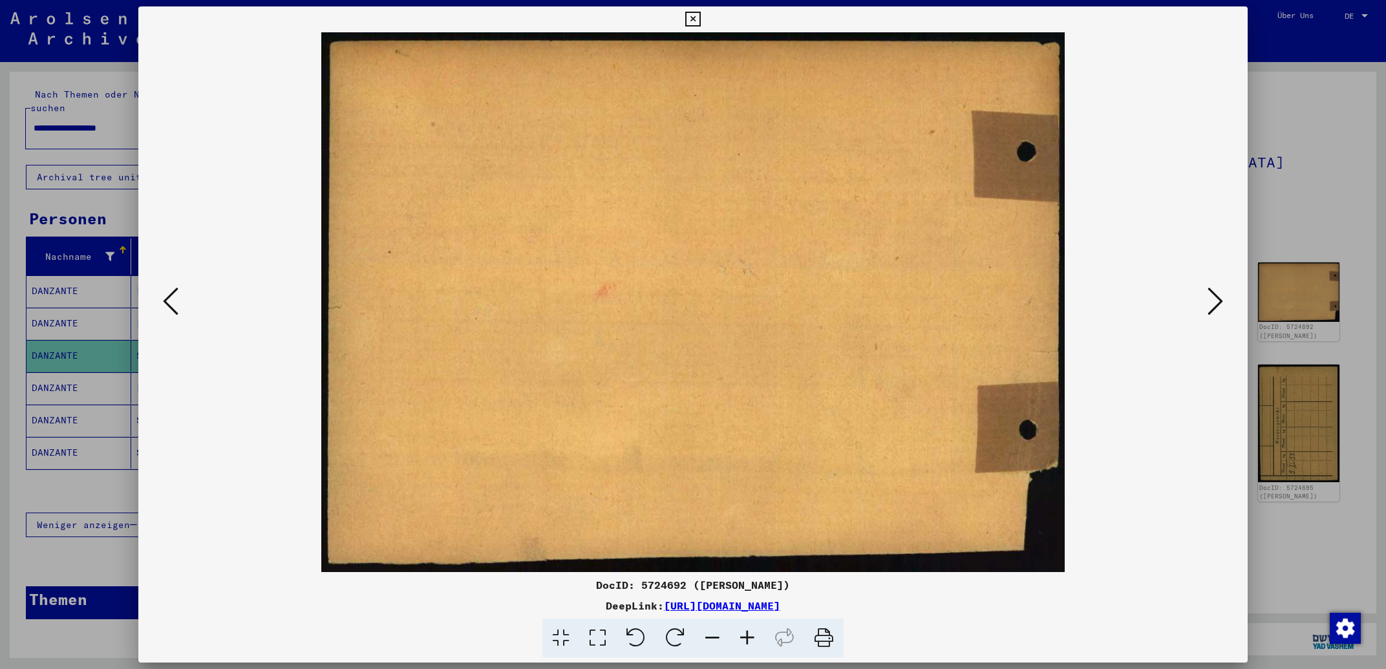
click at [1213, 305] on icon at bounding box center [1216, 301] width 16 height 31
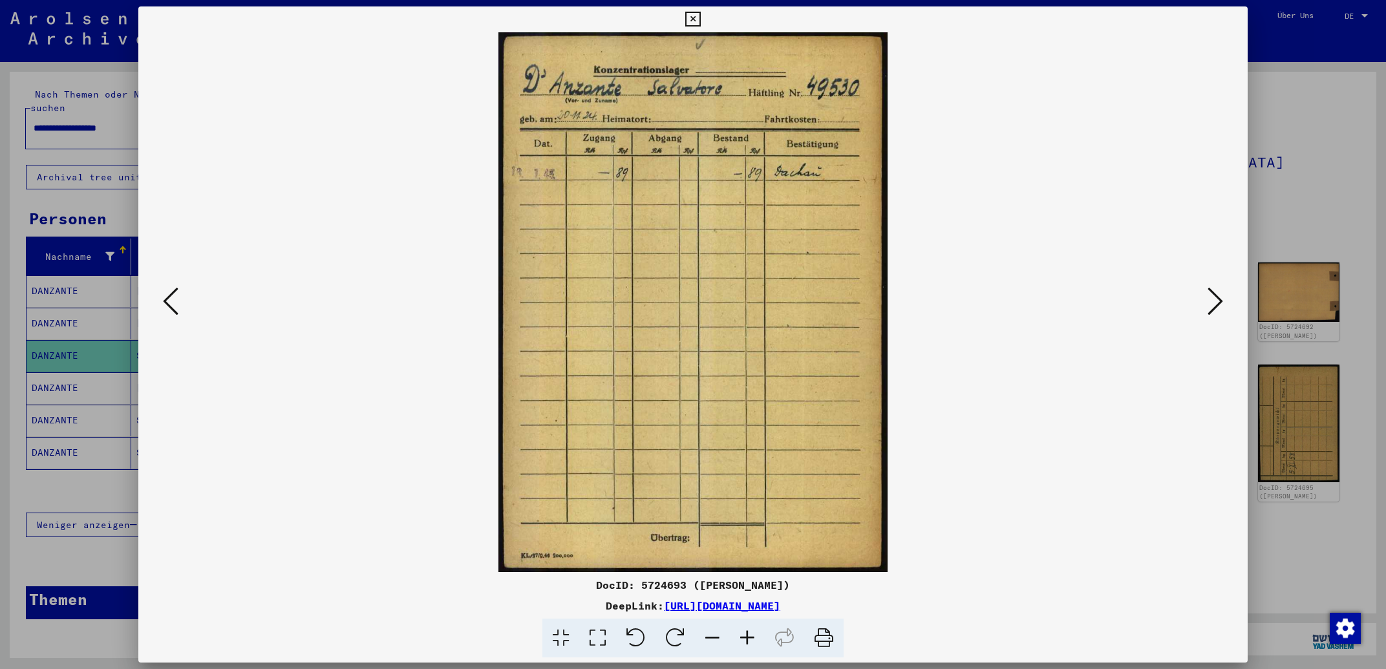
click at [1213, 305] on icon at bounding box center [1216, 301] width 16 height 31
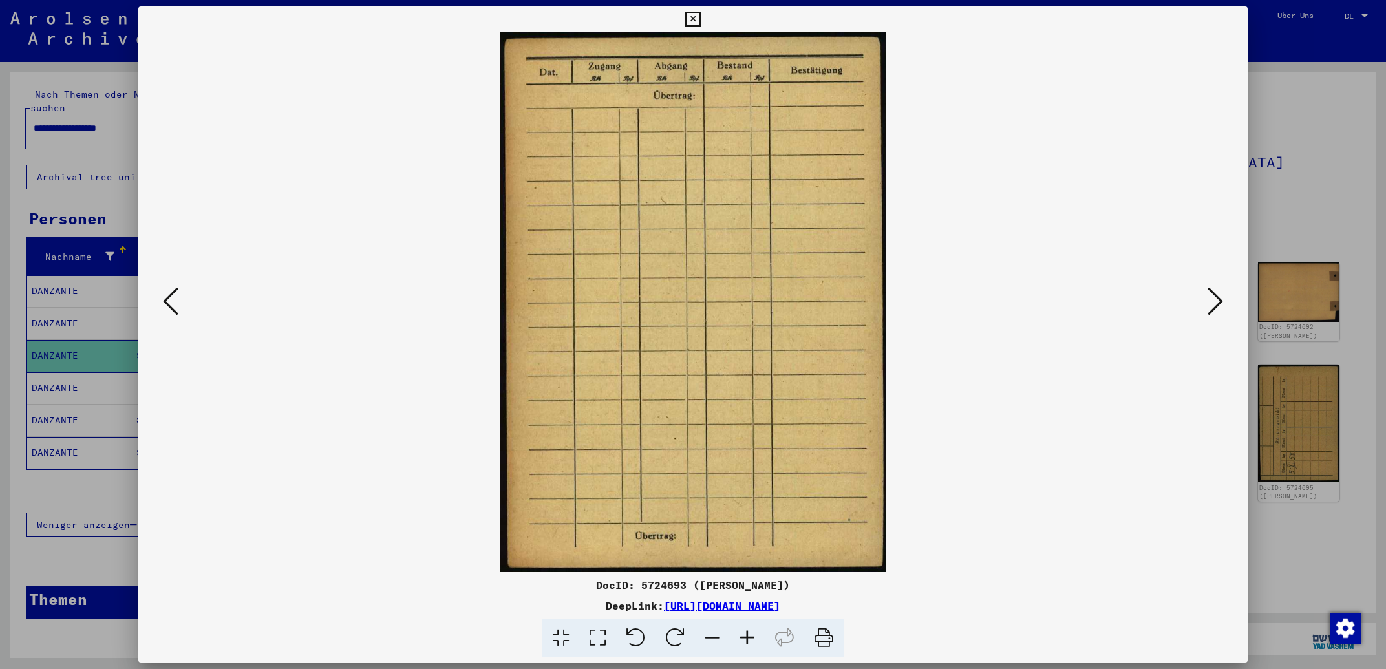
click at [1213, 305] on icon at bounding box center [1216, 301] width 16 height 31
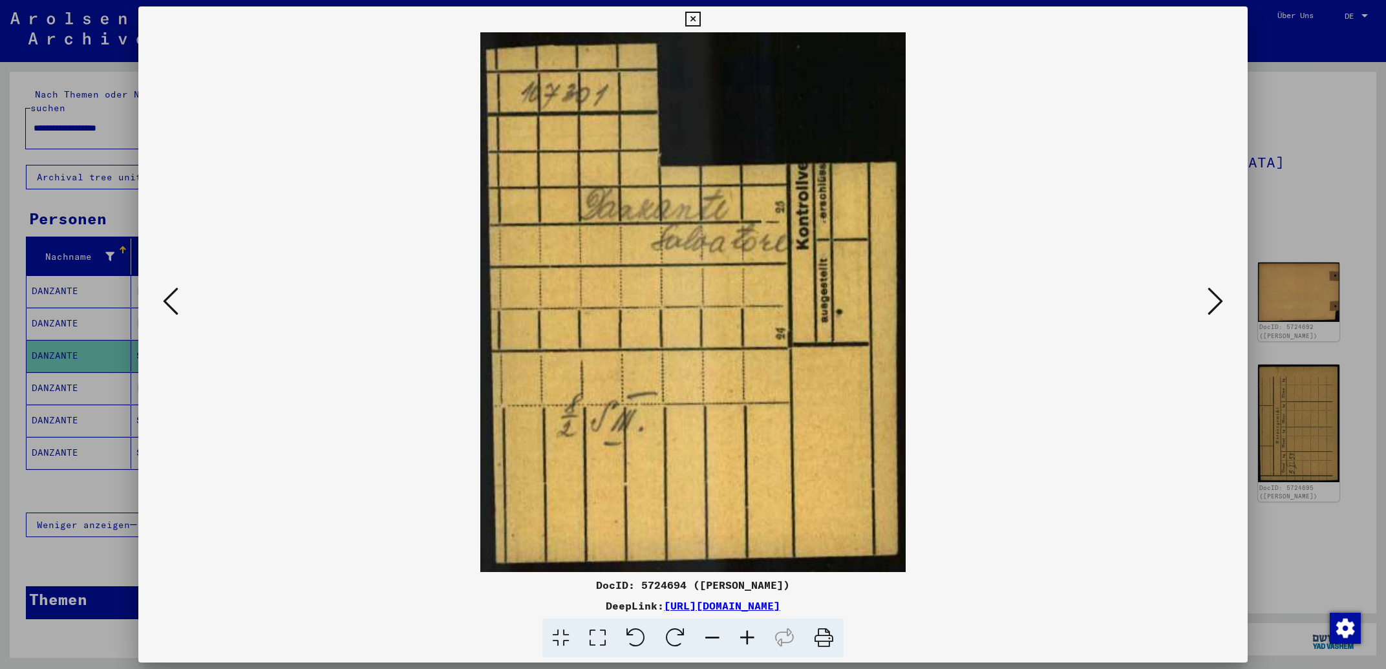
click at [1213, 305] on icon at bounding box center [1216, 301] width 16 height 31
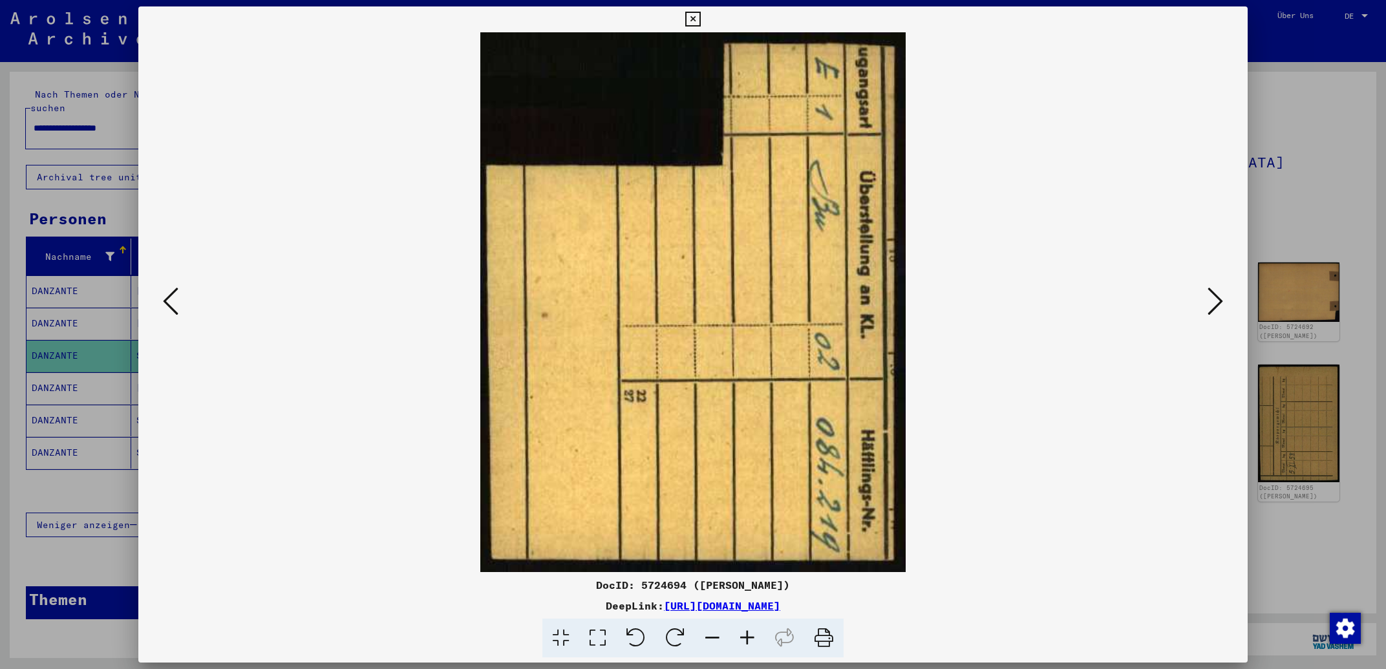
click at [1213, 305] on icon at bounding box center [1216, 301] width 16 height 31
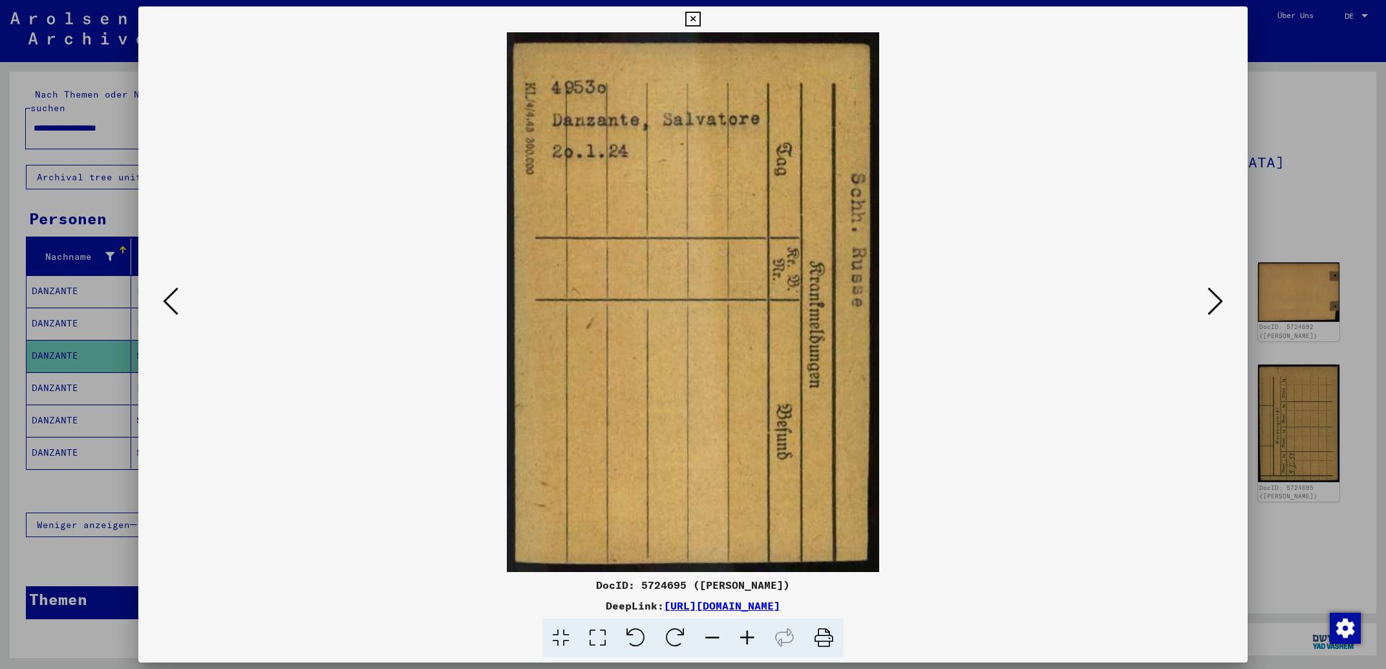
click at [1213, 305] on icon at bounding box center [1216, 301] width 16 height 31
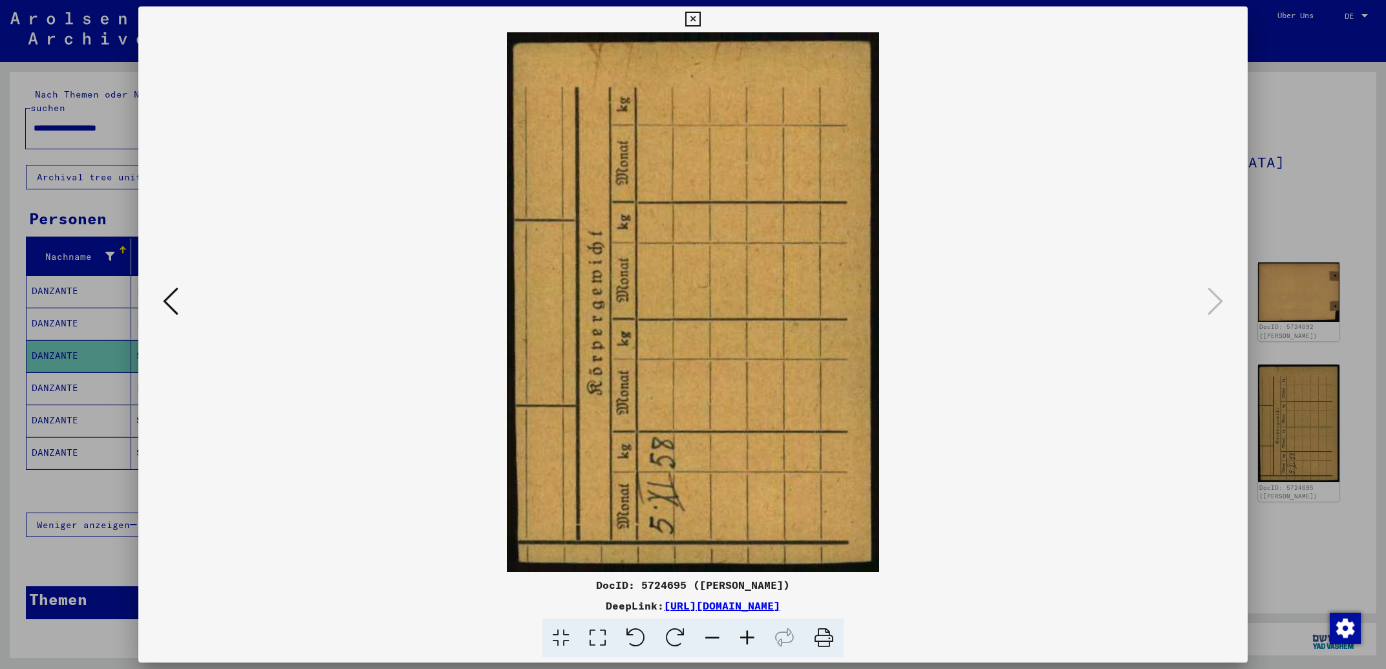
click at [166, 308] on icon at bounding box center [171, 301] width 16 height 31
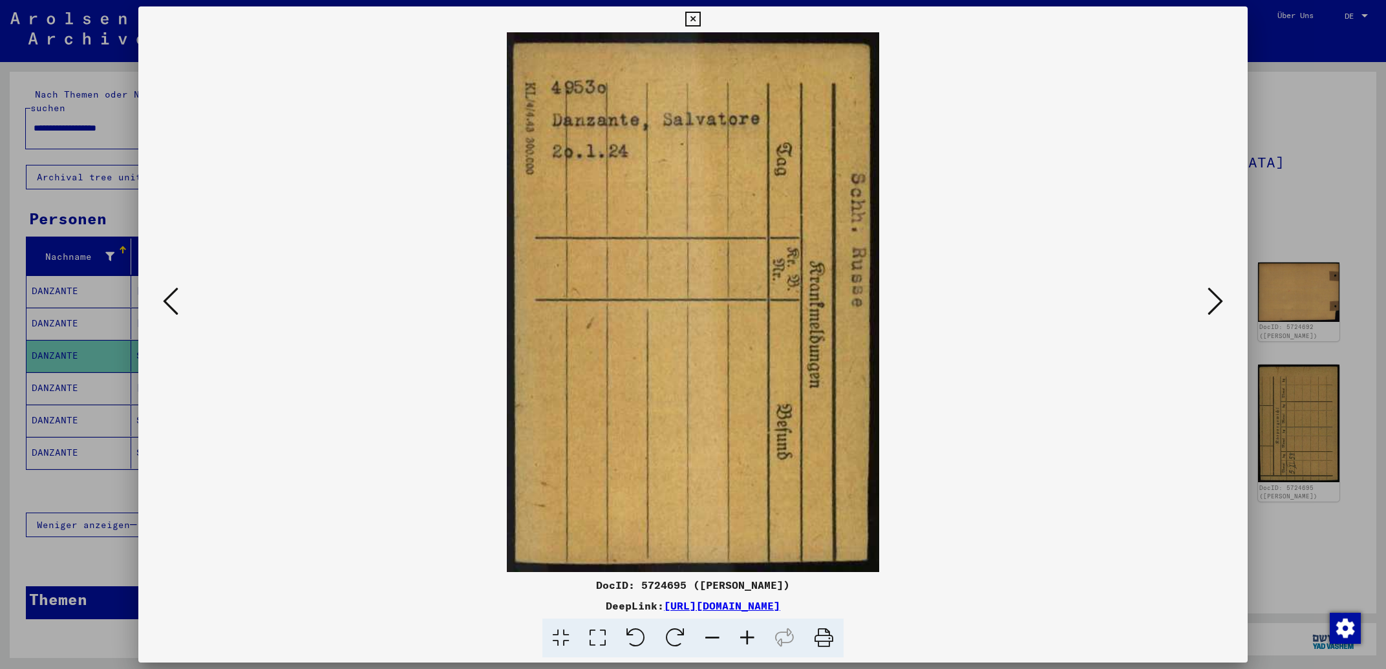
click at [166, 308] on icon at bounding box center [171, 301] width 16 height 31
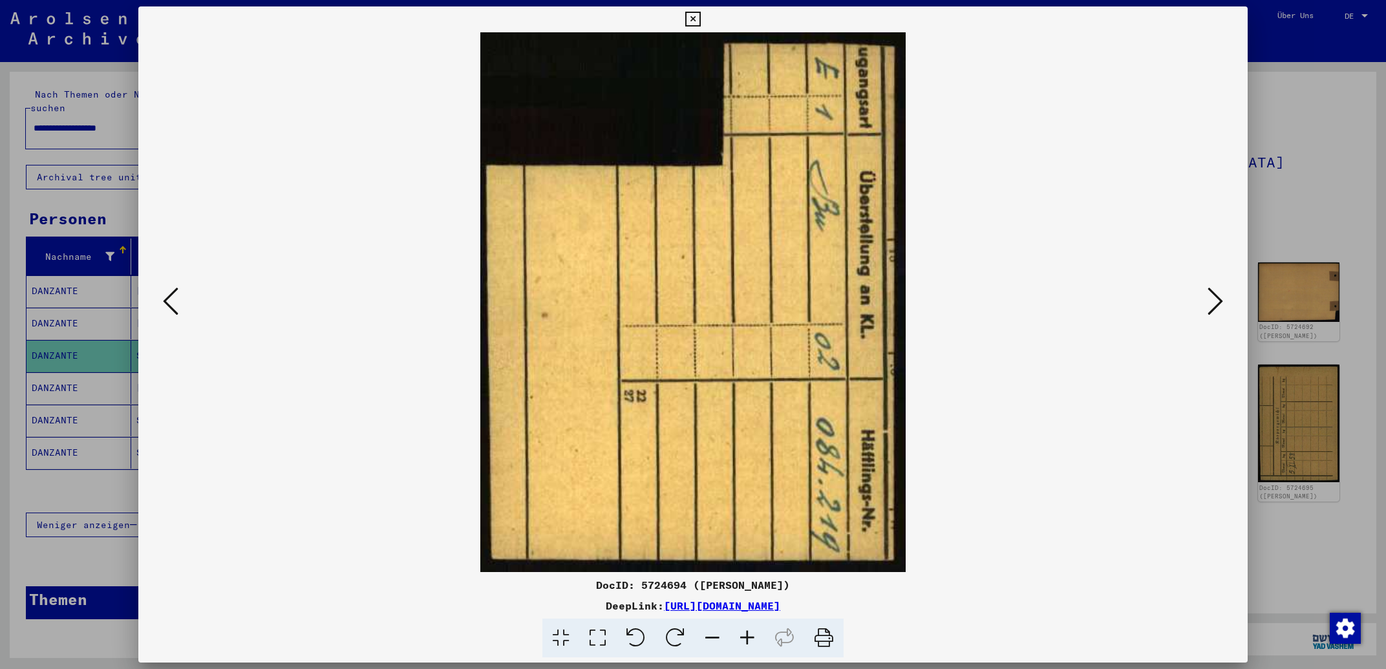
click at [166, 309] on icon at bounding box center [171, 301] width 16 height 31
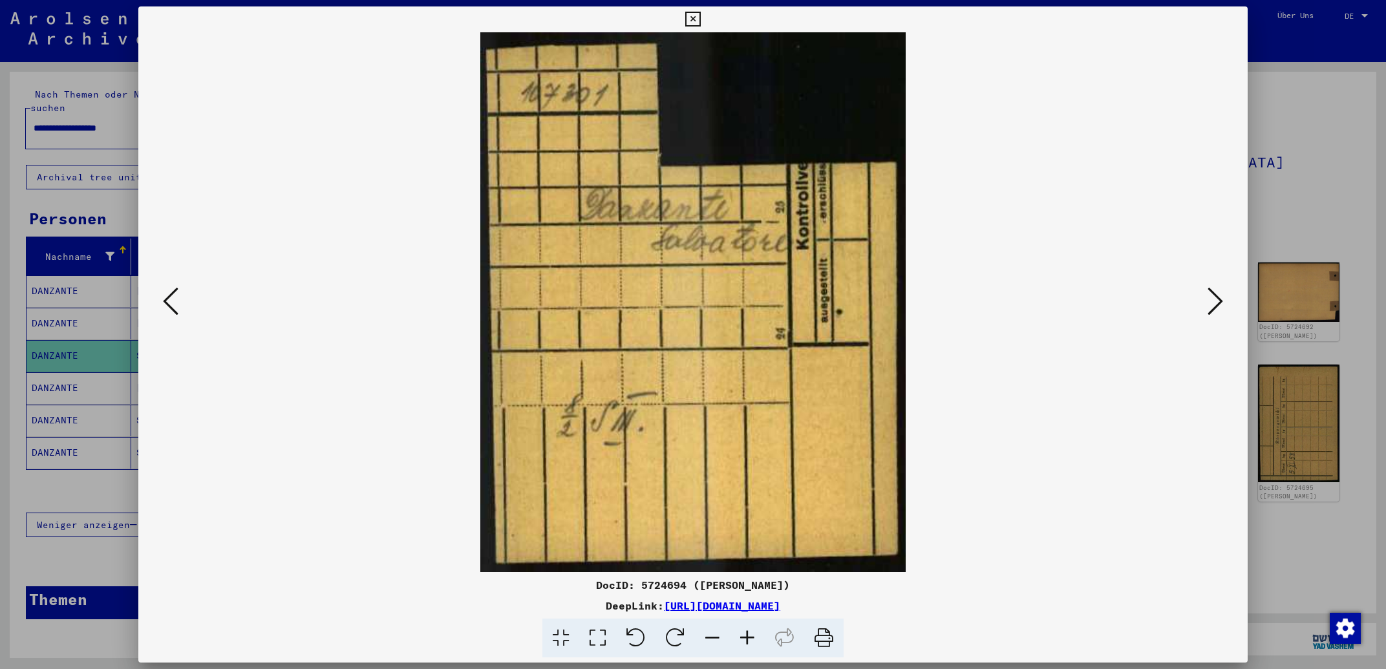
click at [700, 20] on icon at bounding box center [692, 20] width 15 height 16
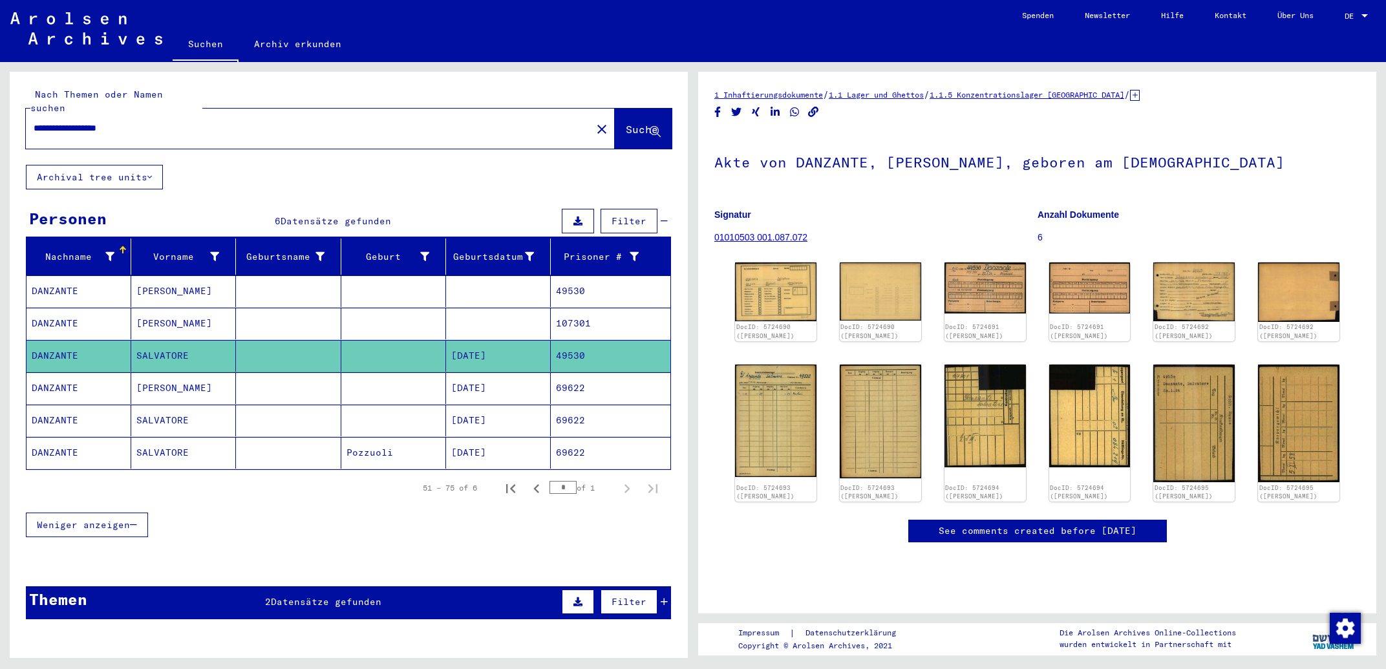
click at [49, 122] on input "**********" at bounding box center [309, 129] width 550 height 14
click at [1192, 283] on img at bounding box center [1194, 291] width 85 height 61
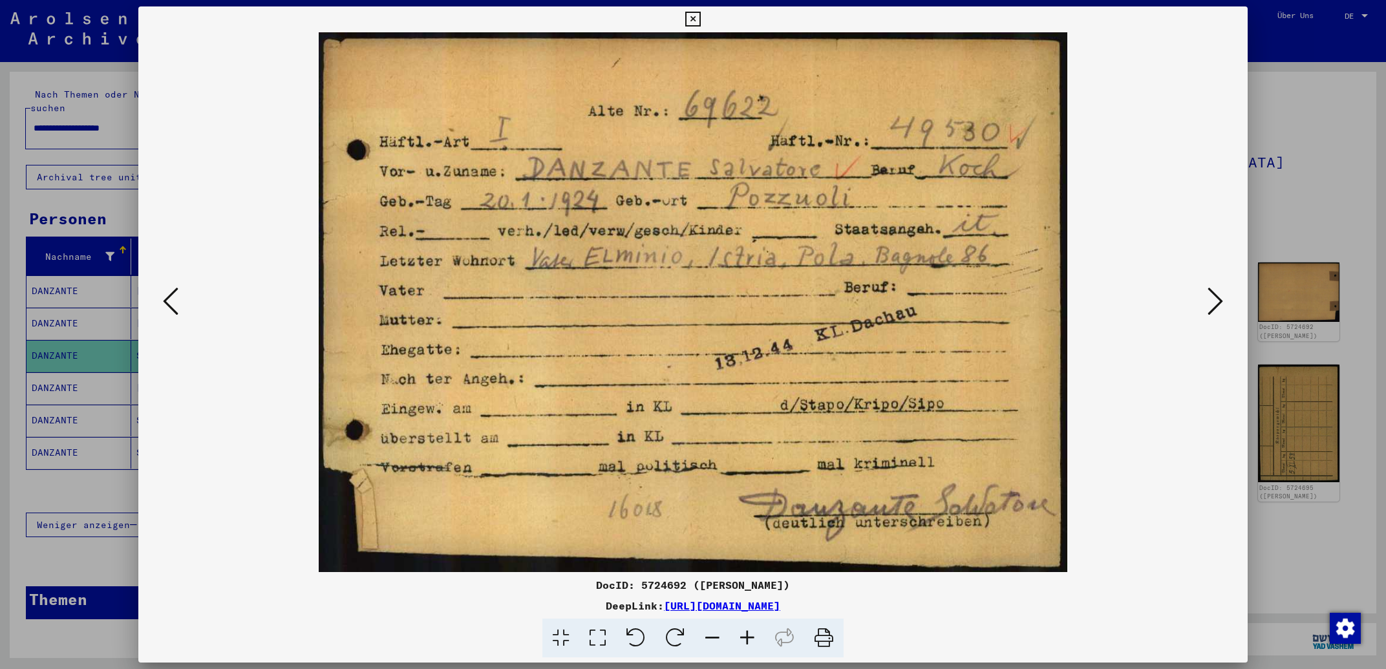
click at [700, 24] on icon at bounding box center [692, 20] width 15 height 16
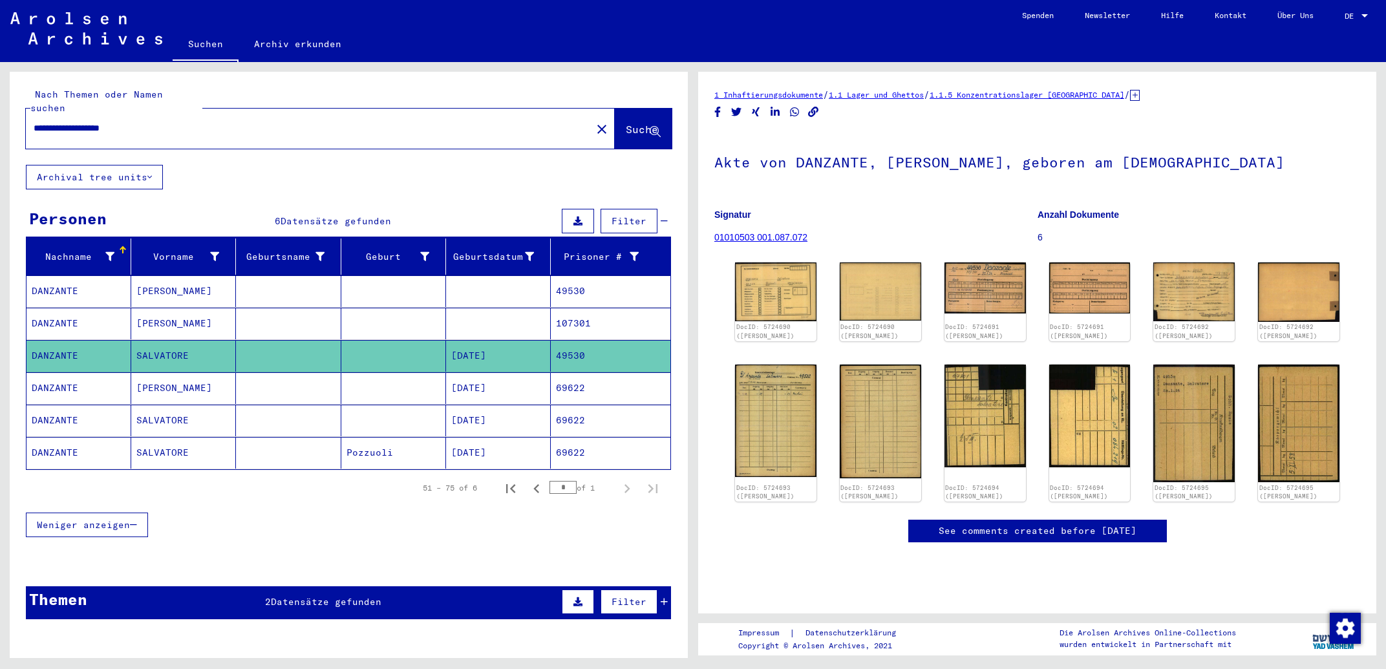
click at [230, 122] on input "**********" at bounding box center [309, 129] width 550 height 14
drag, startPoint x: 230, startPoint y: 113, endPoint x: 125, endPoint y: 113, distance: 104.1
click at [125, 122] on input "**********" at bounding box center [309, 129] width 550 height 14
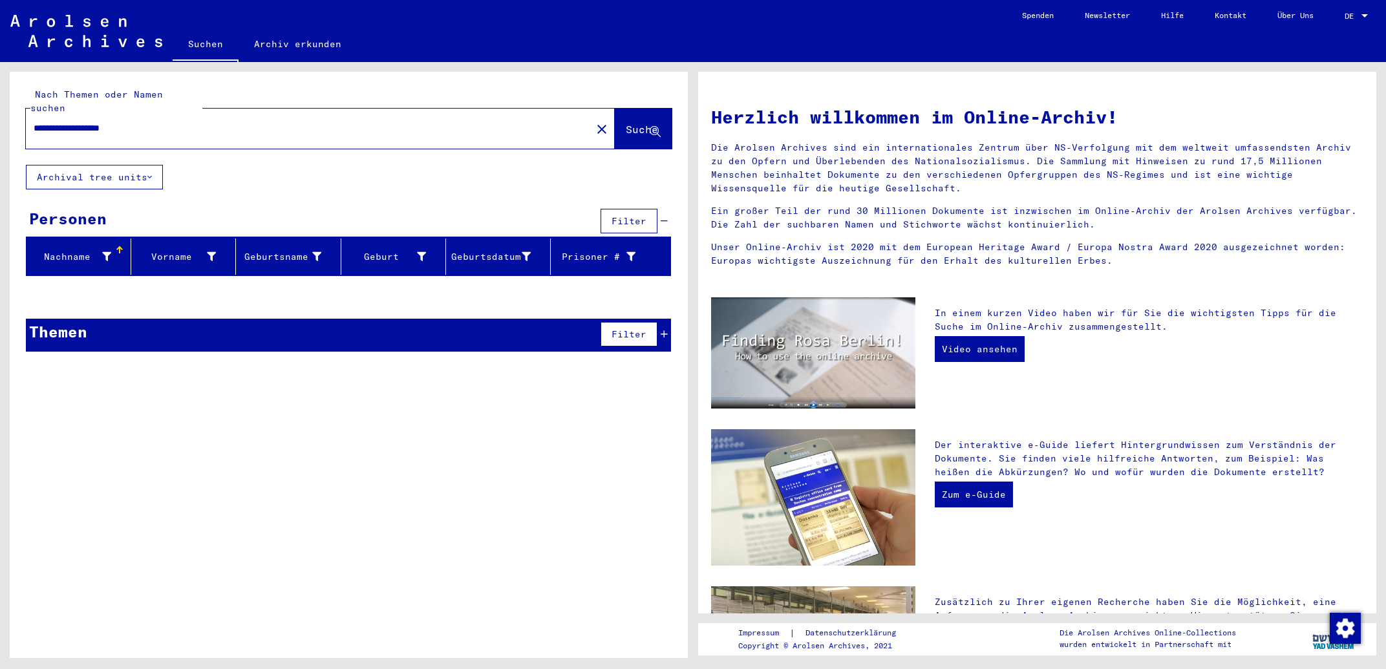
drag, startPoint x: 58, startPoint y: 112, endPoint x: 62, endPoint y: 117, distance: 6.9
click at [57, 122] on input "**********" at bounding box center [305, 129] width 543 height 14
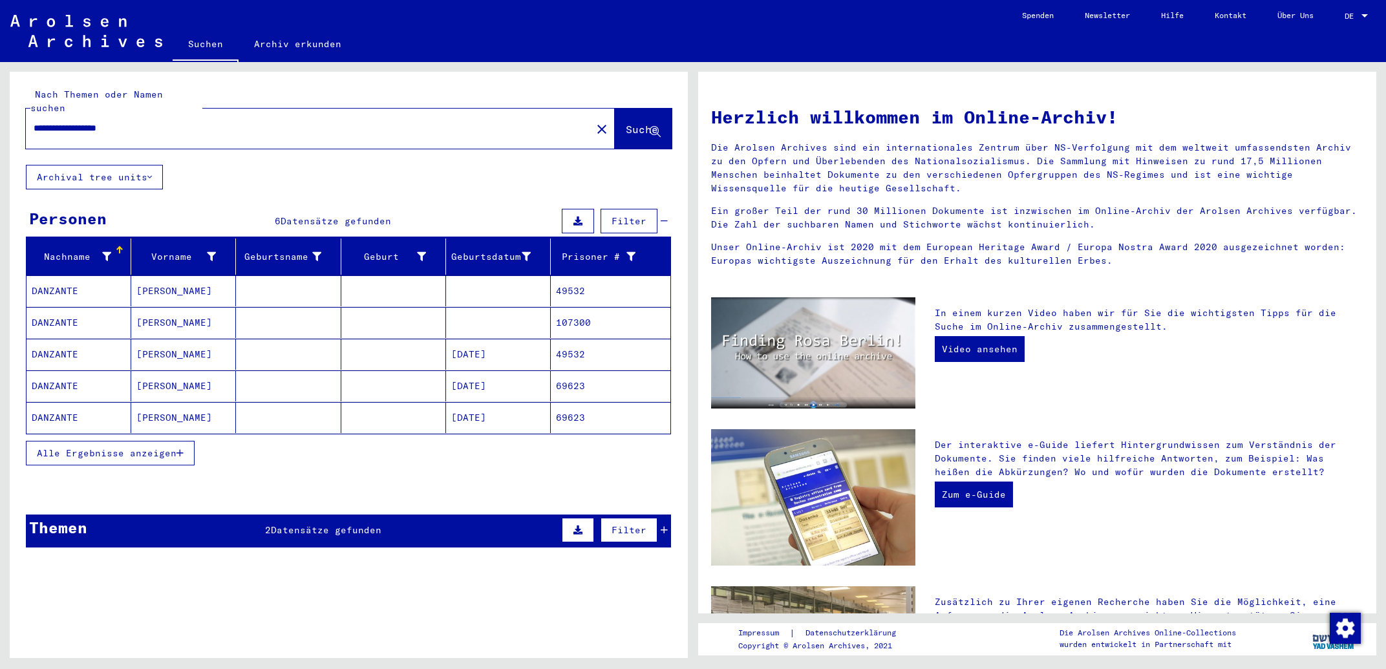
click at [186, 339] on mat-cell "[PERSON_NAME]" at bounding box center [183, 354] width 105 height 31
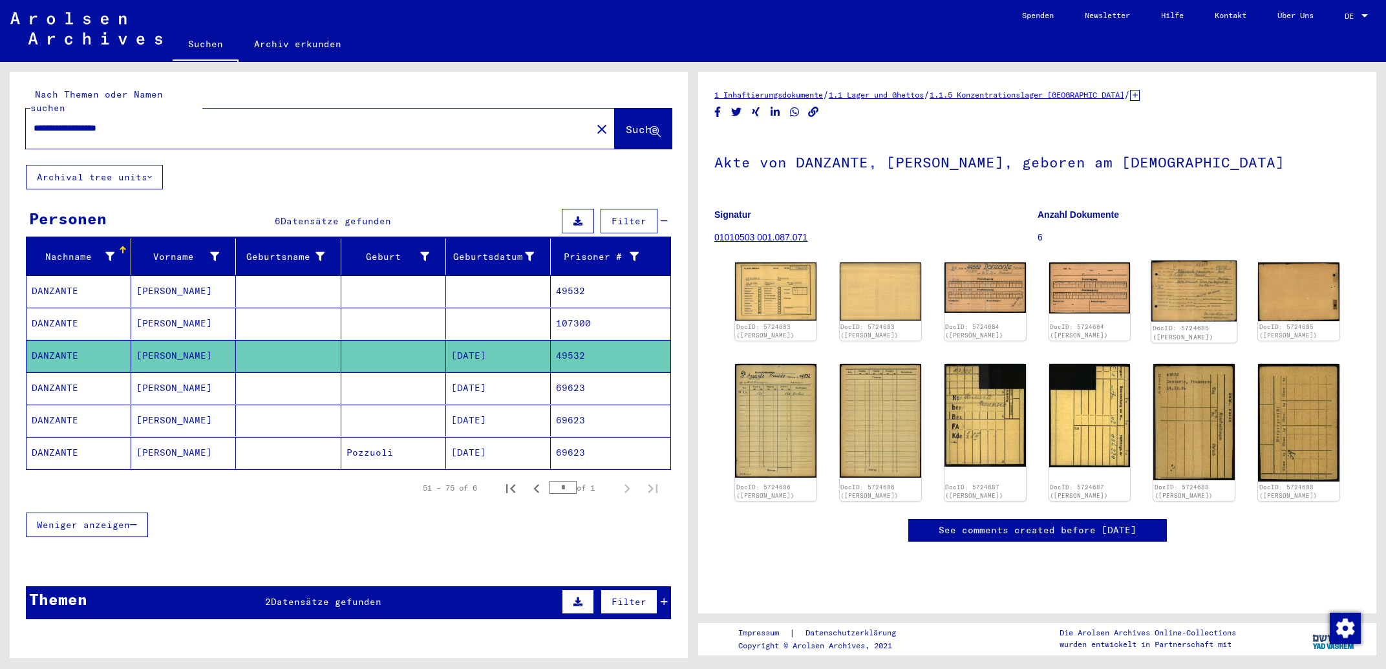
click at [1190, 290] on img at bounding box center [1194, 291] width 85 height 61
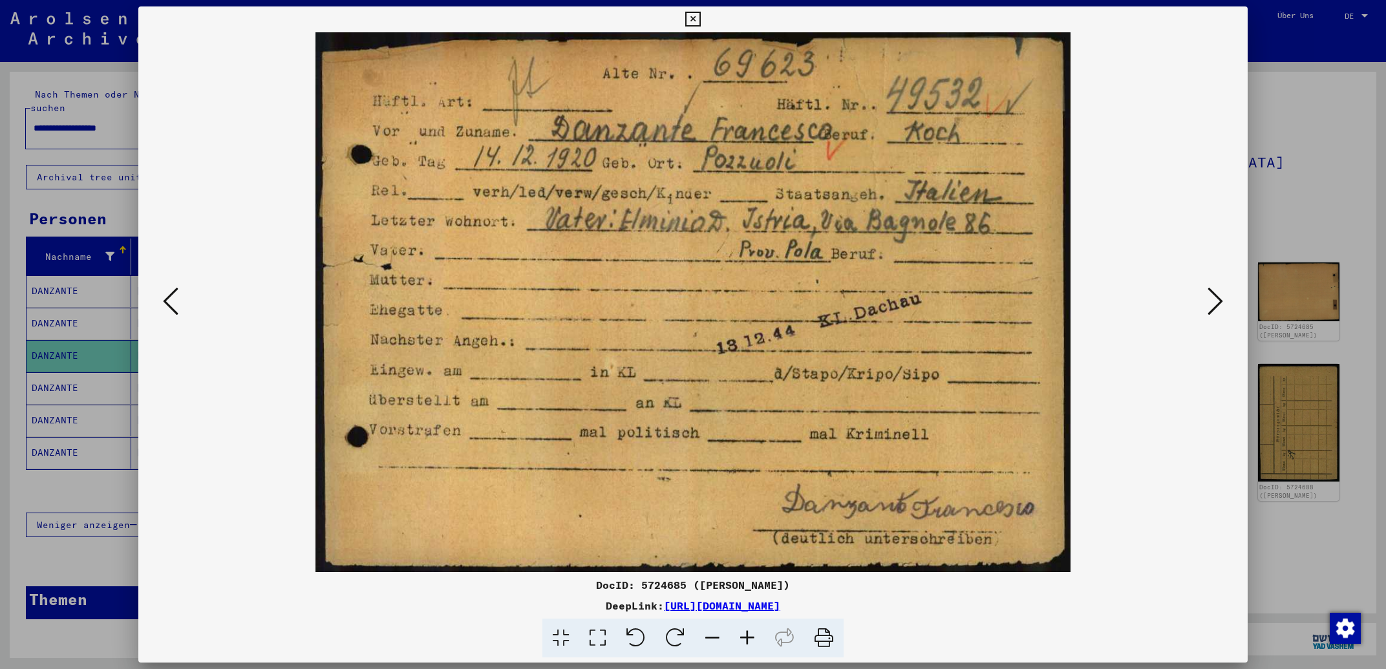
click at [1217, 301] on icon at bounding box center [1216, 301] width 16 height 31
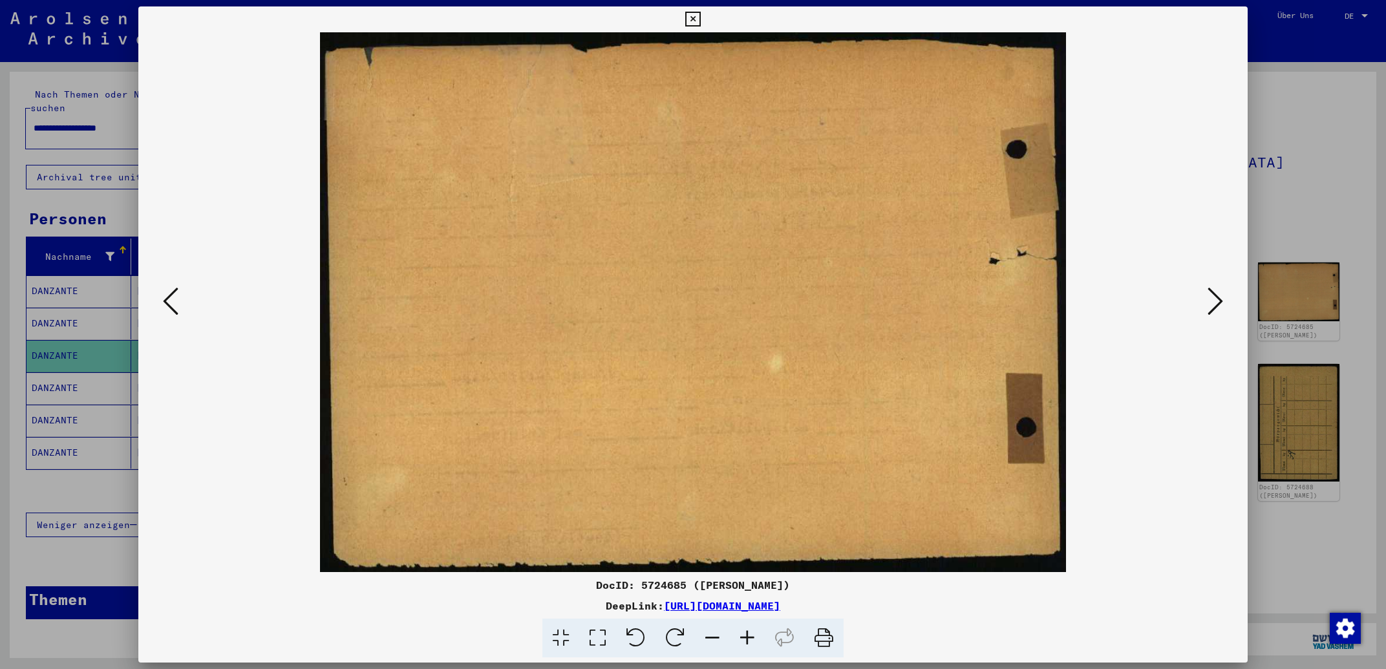
click at [1218, 299] on icon at bounding box center [1216, 301] width 16 height 31
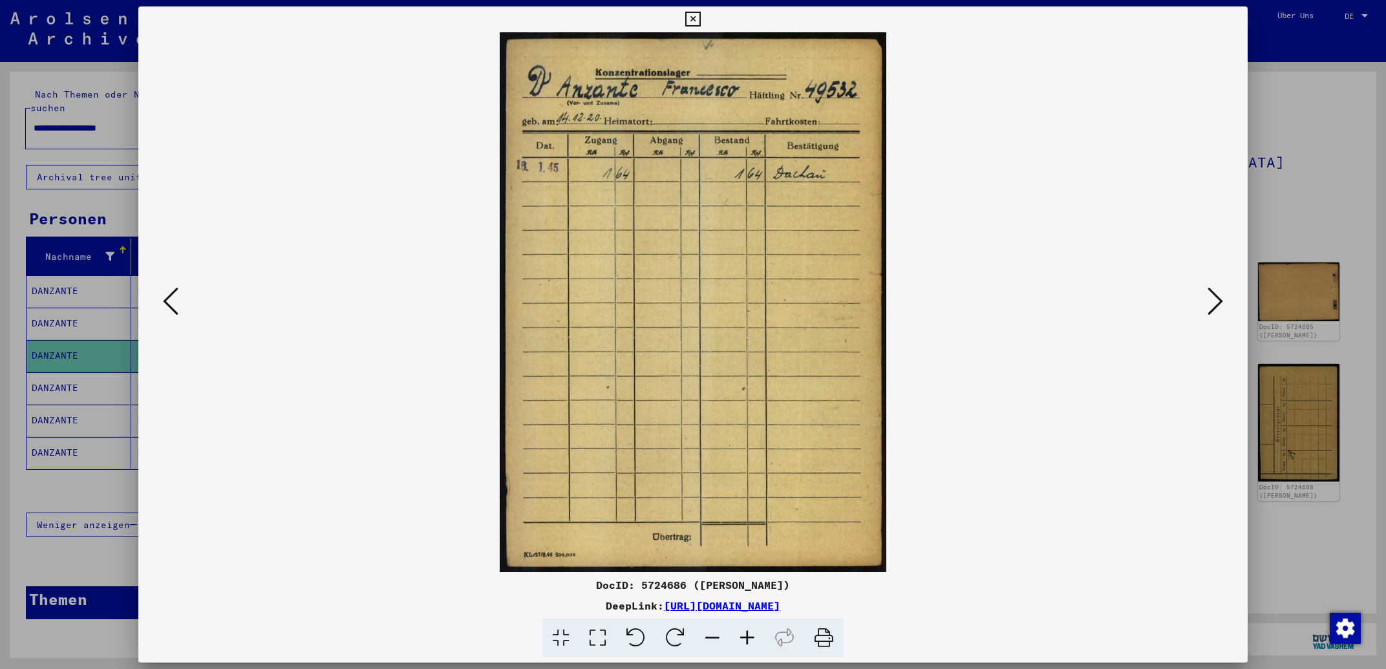
click at [1218, 299] on icon at bounding box center [1216, 301] width 16 height 31
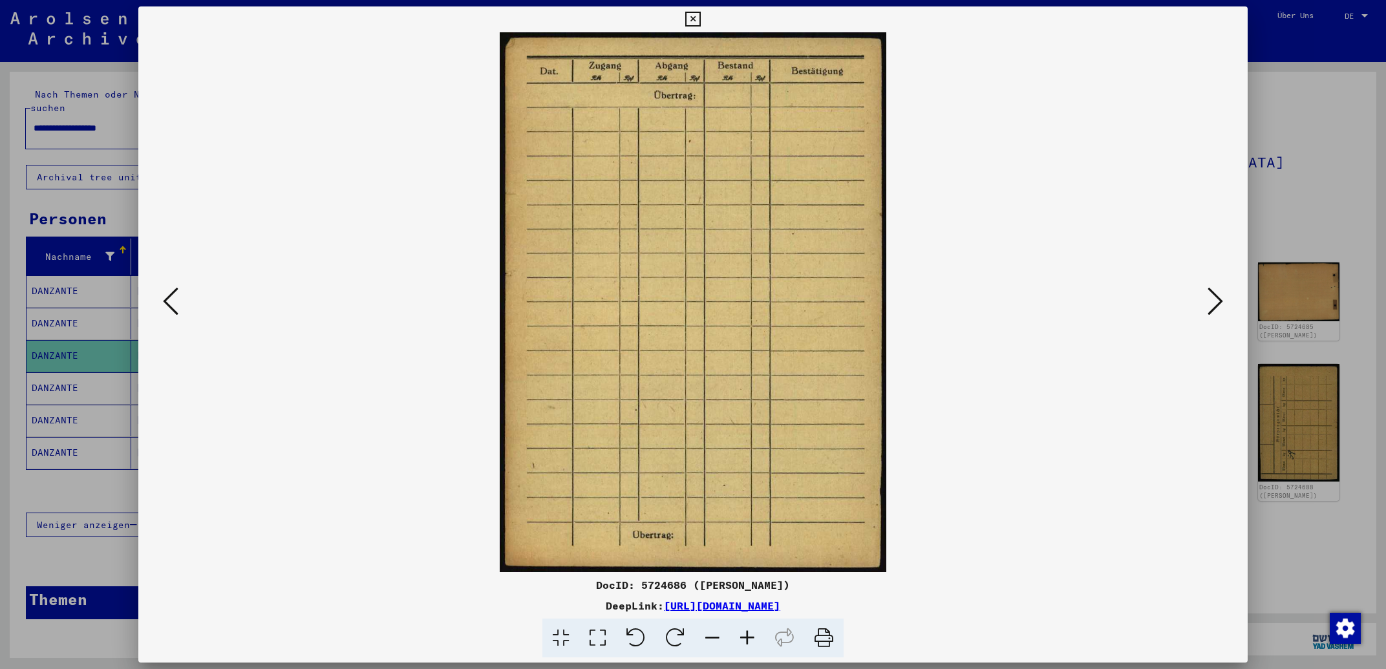
click at [1218, 299] on icon at bounding box center [1216, 301] width 16 height 31
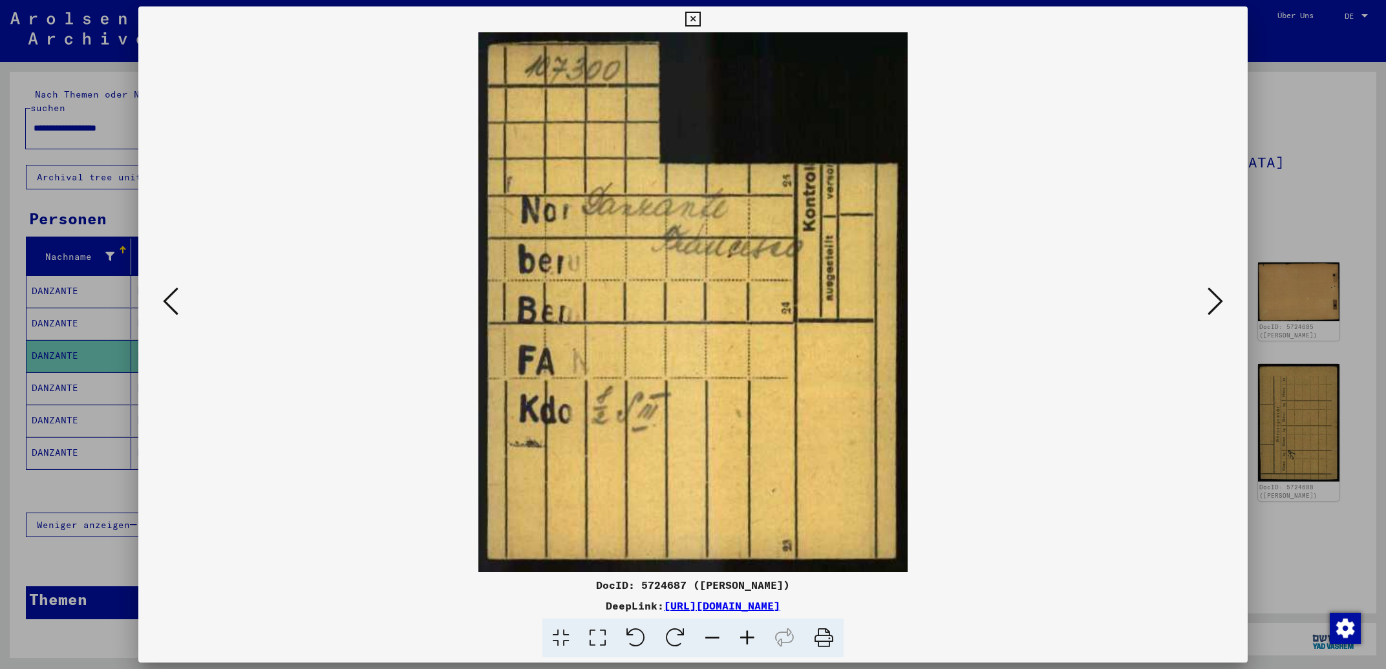
click at [1218, 299] on icon at bounding box center [1216, 301] width 16 height 31
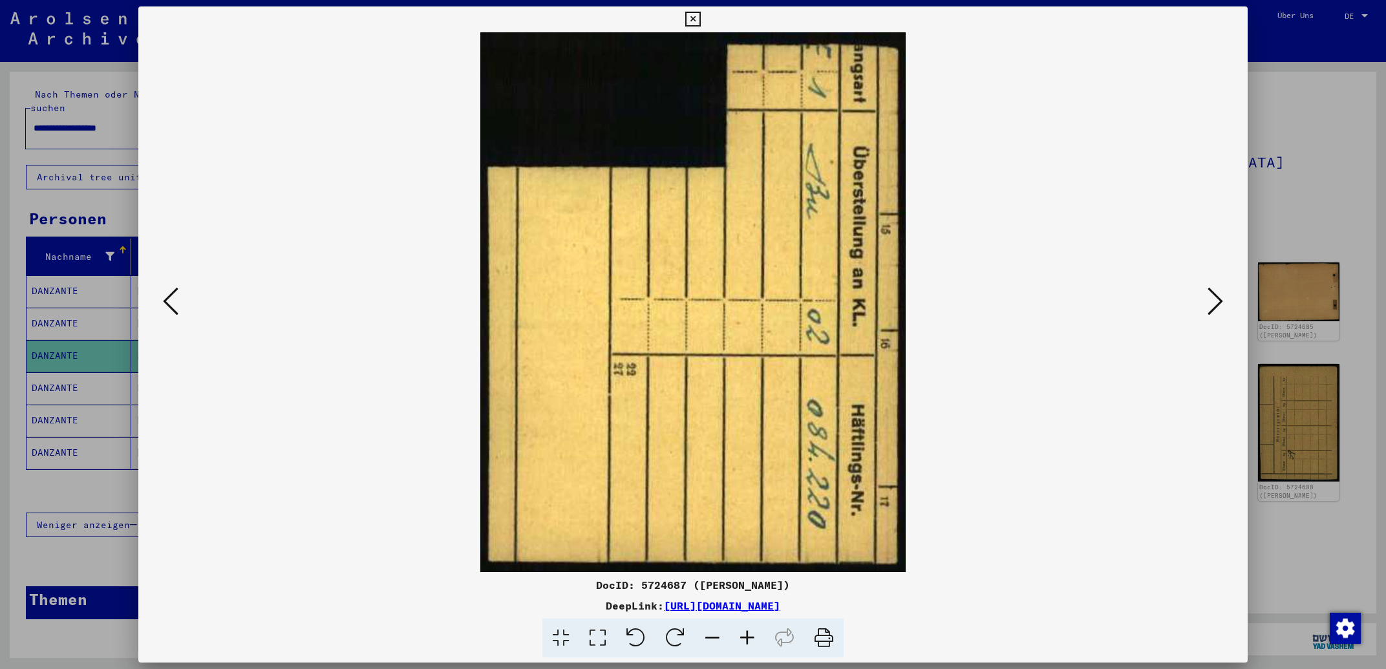
click at [1218, 299] on icon at bounding box center [1216, 301] width 16 height 31
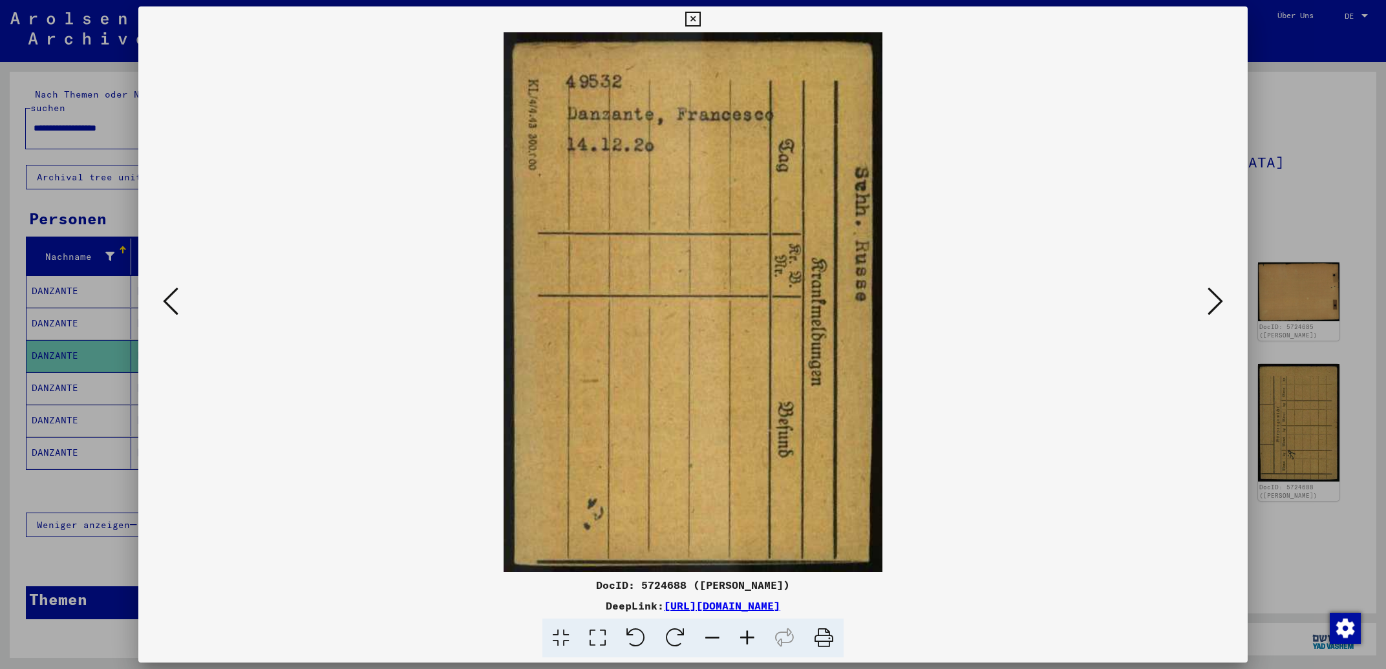
click at [1218, 299] on icon at bounding box center [1216, 301] width 16 height 31
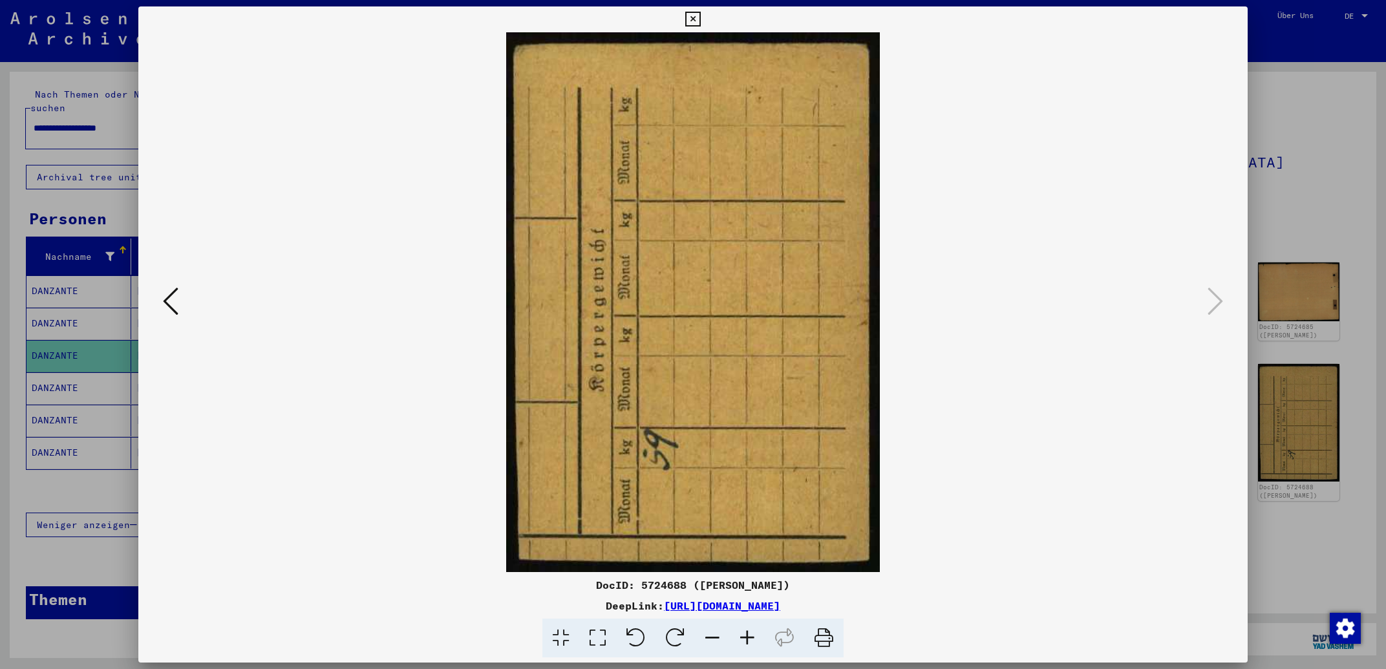
click at [700, 17] on icon at bounding box center [692, 20] width 15 height 16
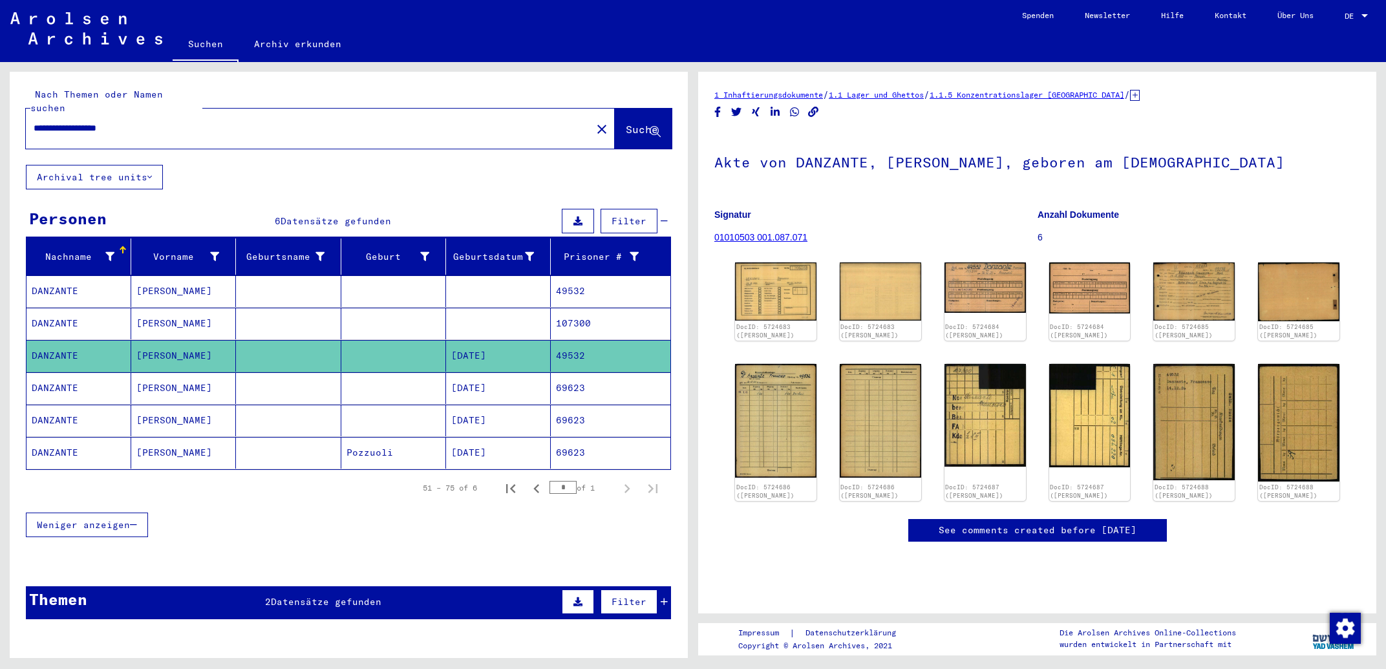
drag, startPoint x: 270, startPoint y: 116, endPoint x: 0, endPoint y: 118, distance: 269.6
click at [34, 122] on input "**********" at bounding box center [309, 129] width 550 height 14
type input "**********"
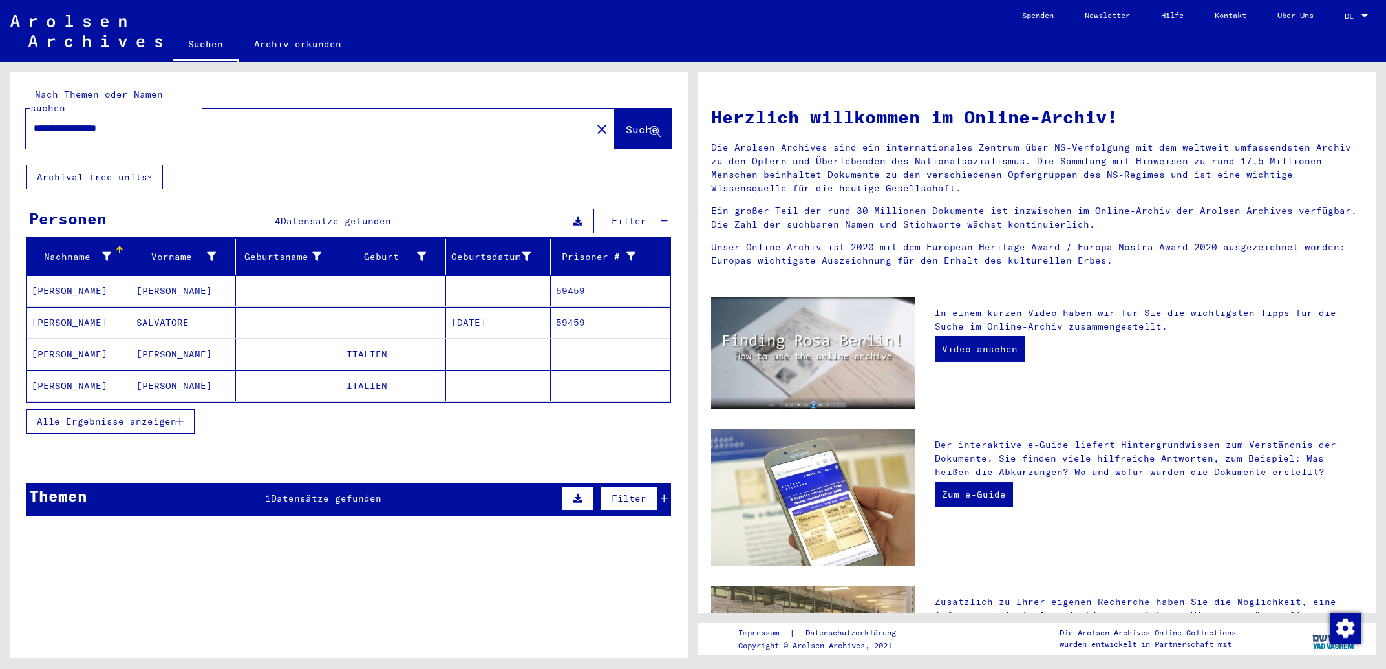
click at [209, 309] on mat-cell "SALVATORE" at bounding box center [183, 322] width 105 height 31
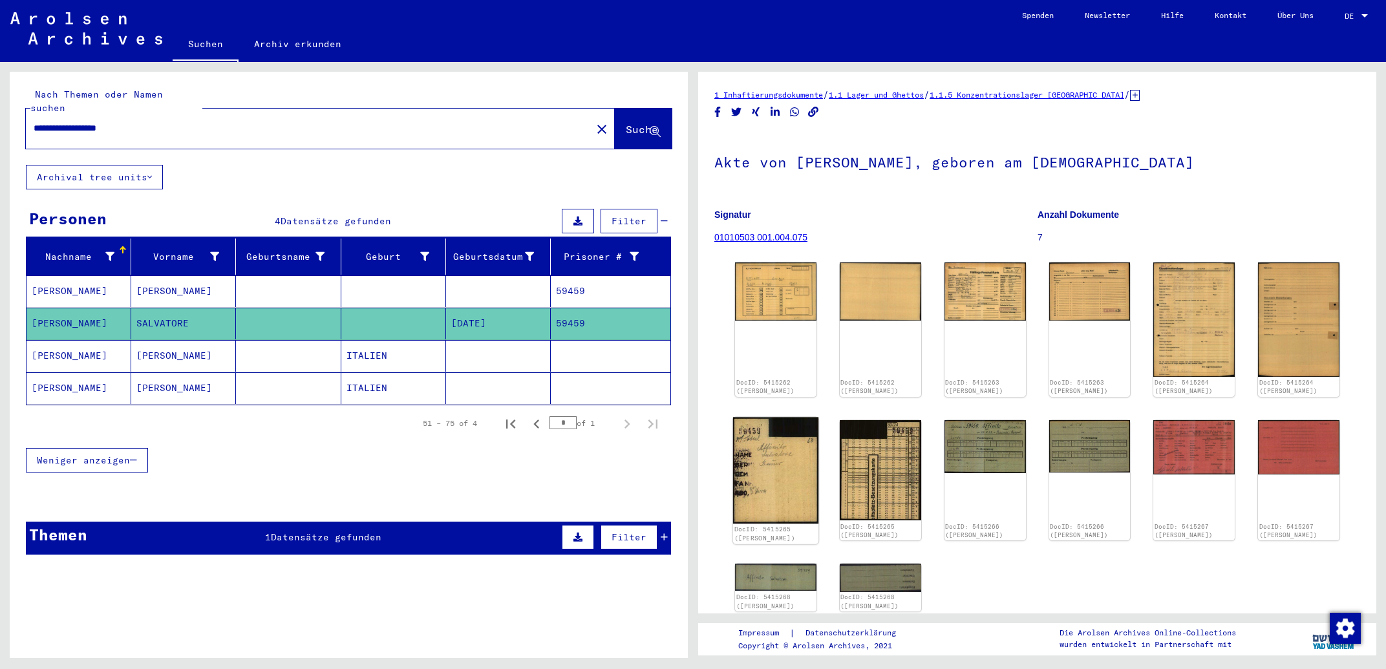
click at [807, 447] on img at bounding box center [775, 470] width 85 height 107
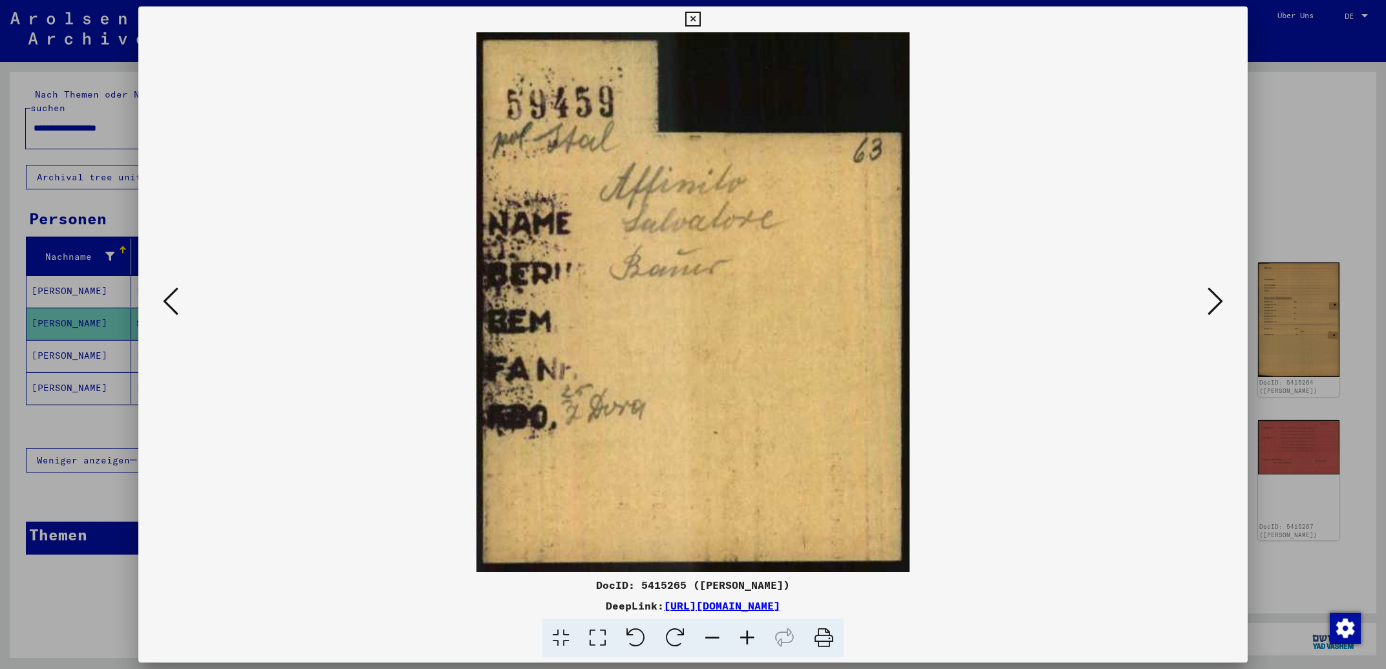
click at [1214, 299] on icon at bounding box center [1216, 301] width 16 height 31
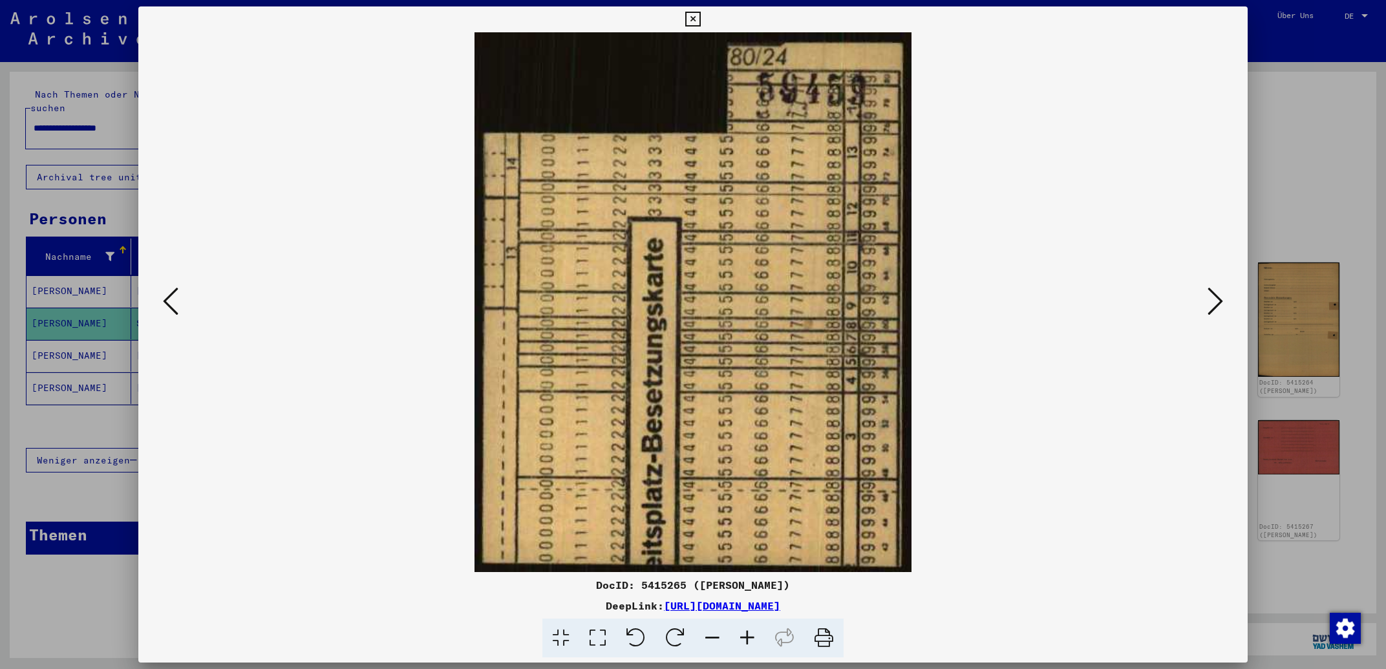
click at [1214, 299] on icon at bounding box center [1216, 301] width 16 height 31
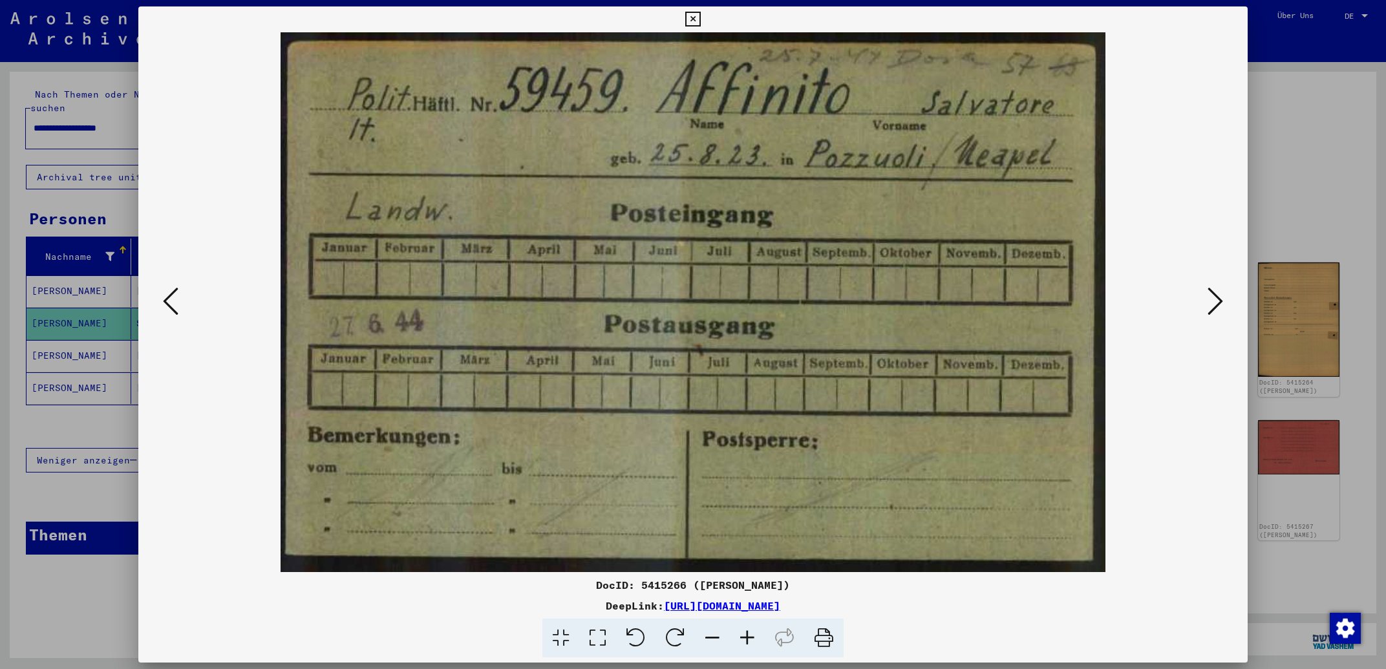
click at [1214, 299] on icon at bounding box center [1216, 301] width 16 height 31
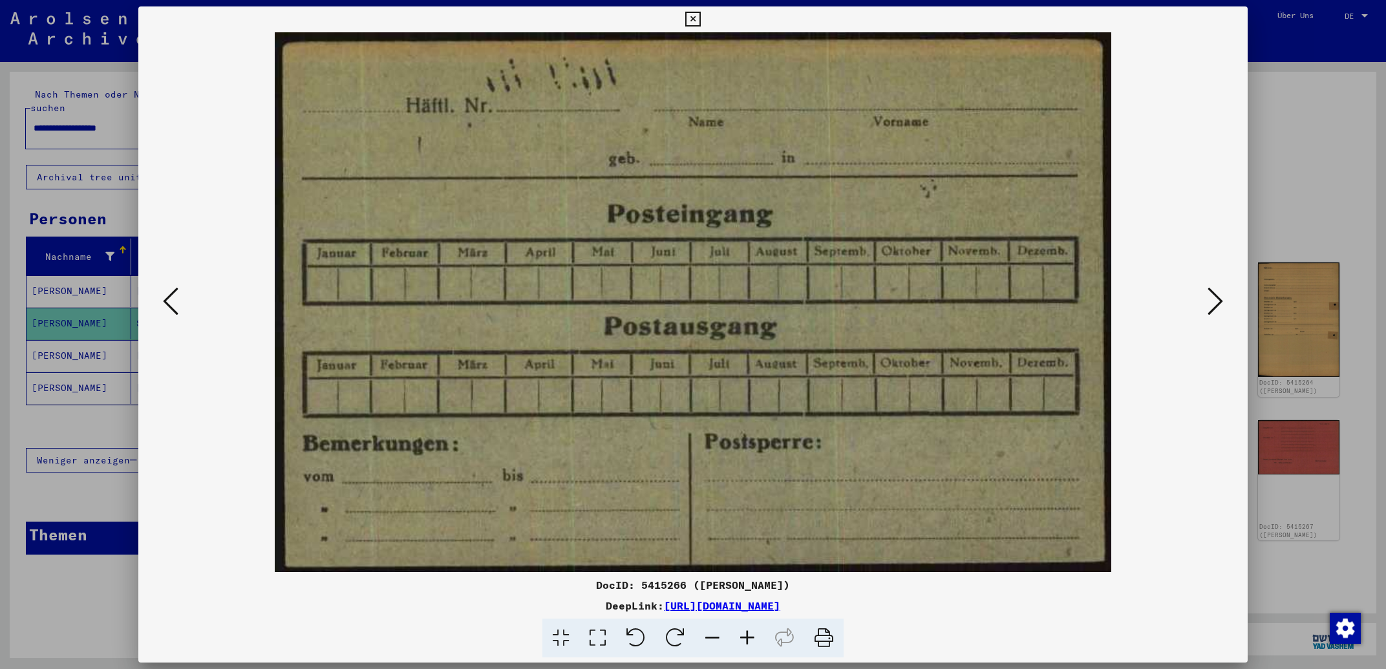
click at [1214, 299] on icon at bounding box center [1216, 301] width 16 height 31
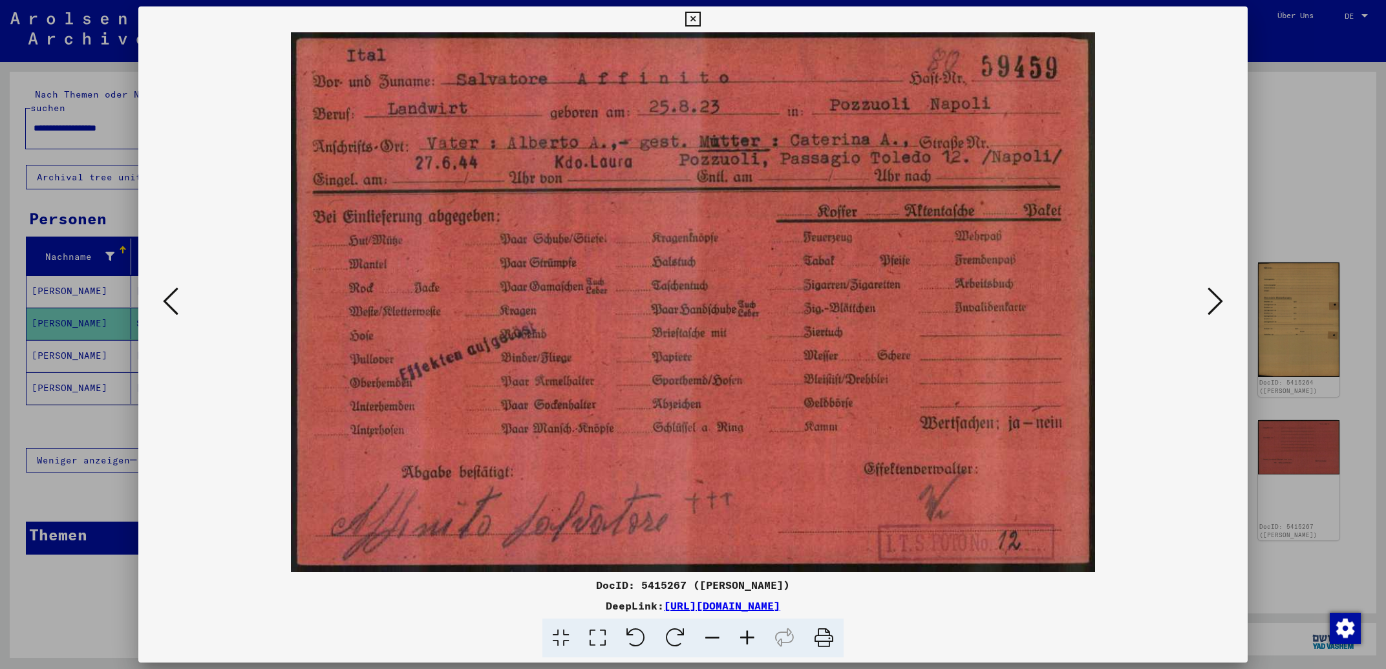
click at [1214, 299] on icon at bounding box center [1216, 301] width 16 height 31
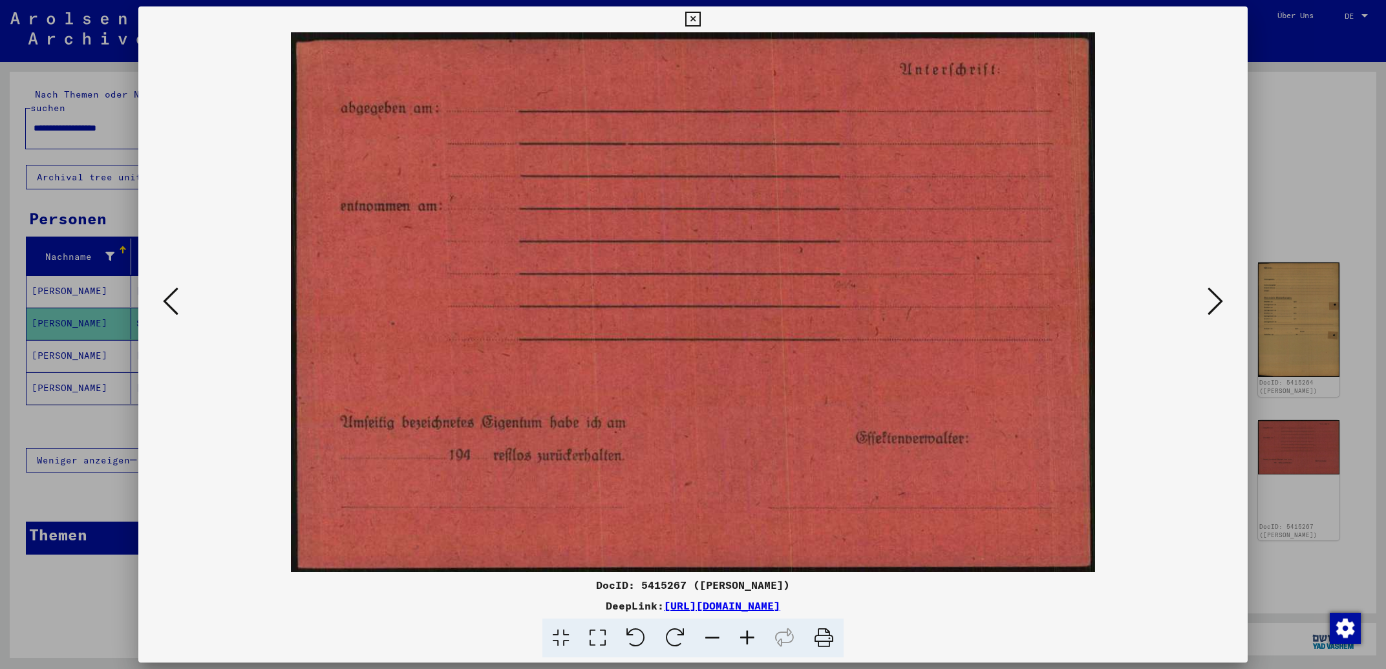
click at [1214, 299] on icon at bounding box center [1216, 301] width 16 height 31
